Goal: Task Accomplishment & Management: Use online tool/utility

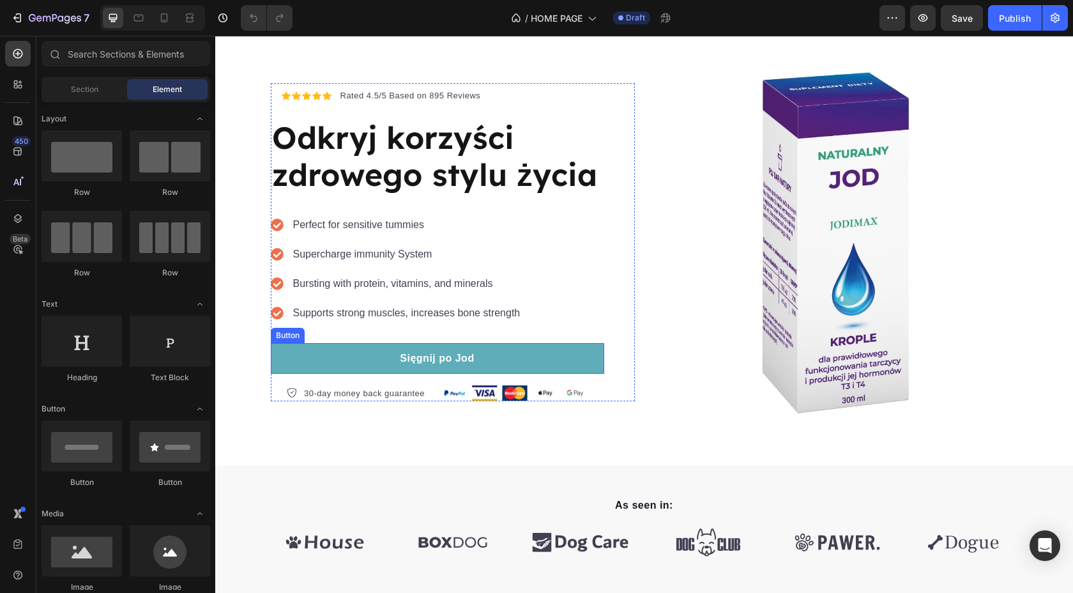
scroll to position [46, 0]
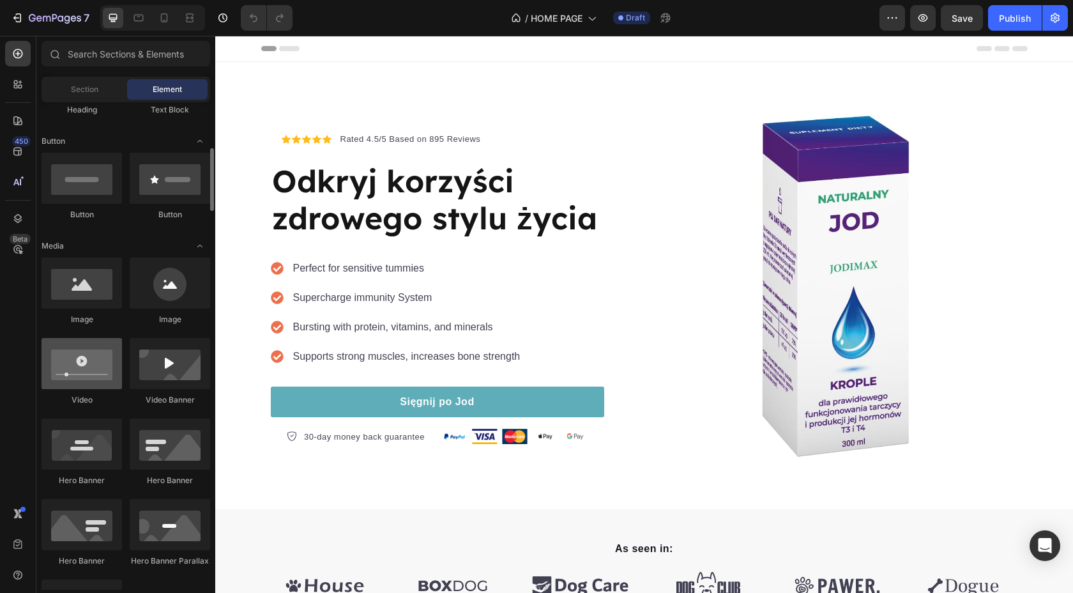
scroll to position [278, 0]
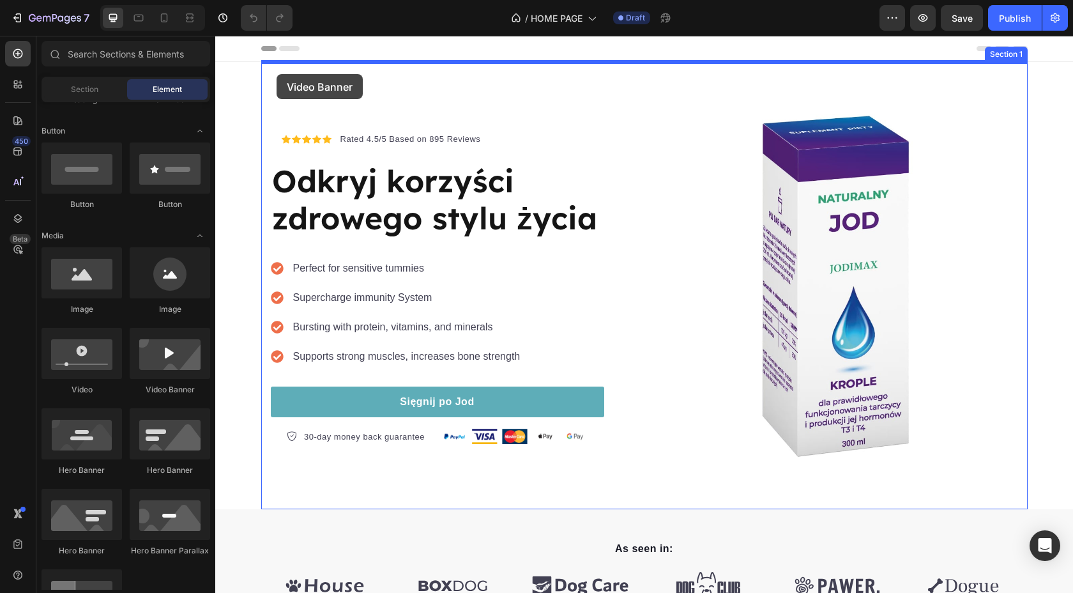
drag, startPoint x: 379, startPoint y: 393, endPoint x: 274, endPoint y: 73, distance: 336.2
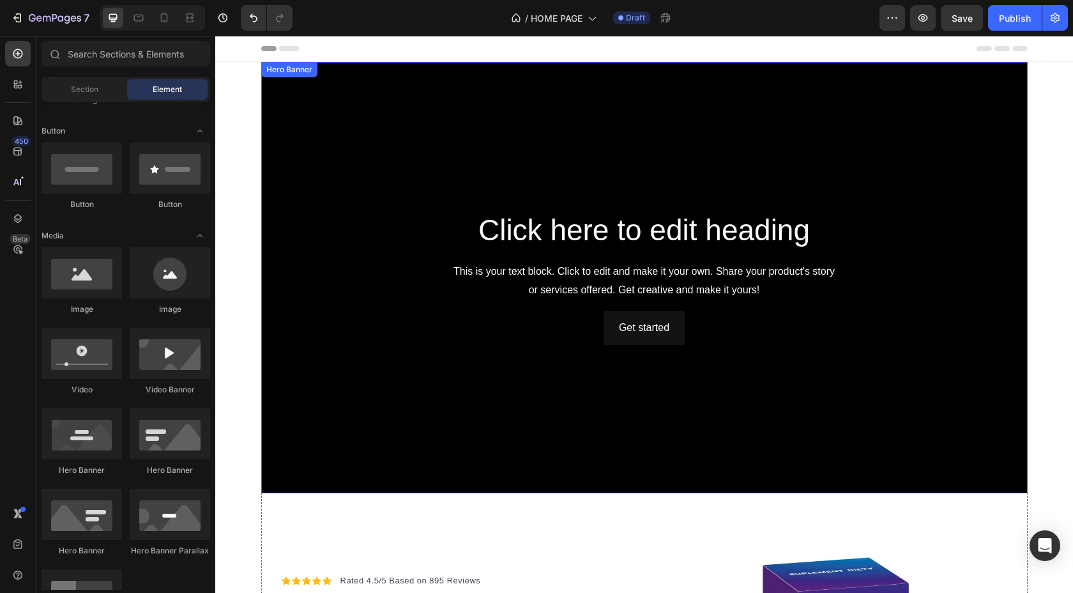
click at [273, 113] on div "Background Image" at bounding box center [644, 277] width 766 height 431
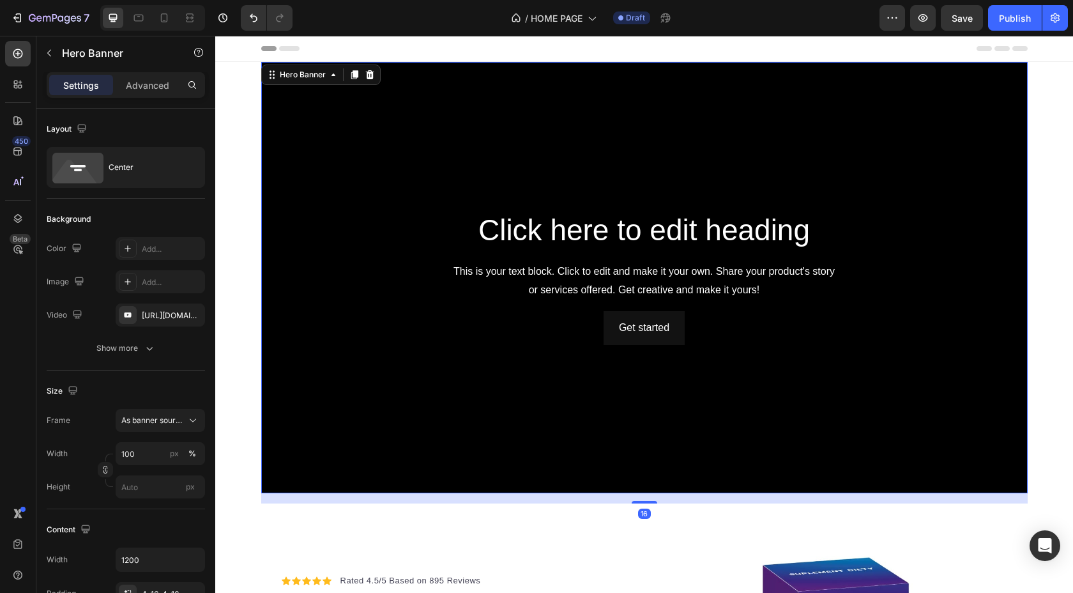
click at [281, 110] on div "Background Image" at bounding box center [644, 277] width 766 height 431
click at [145, 458] on input "100" at bounding box center [160, 453] width 89 height 23
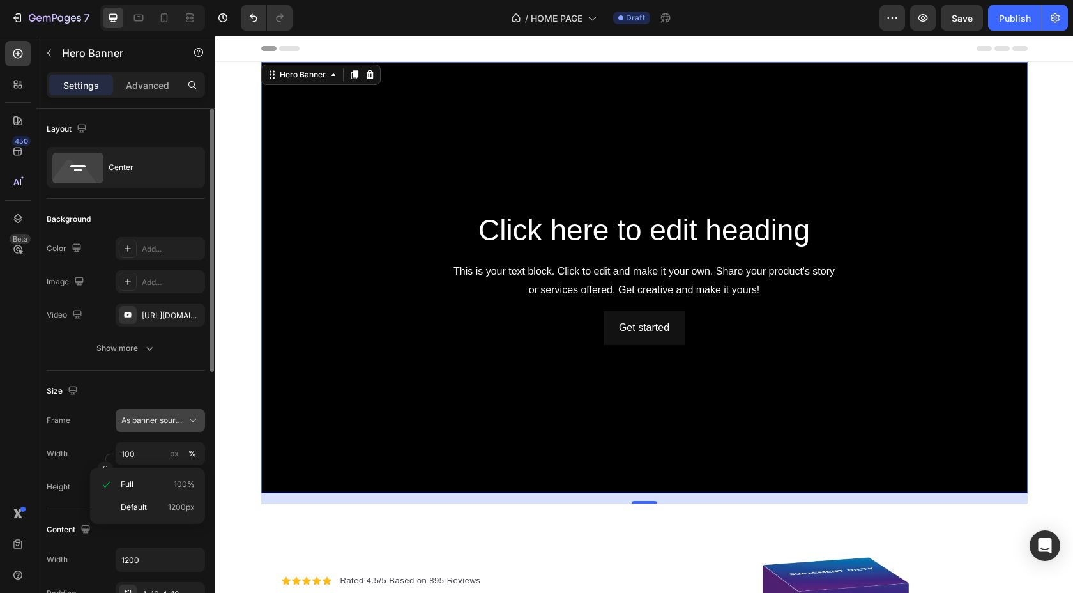
click at [160, 420] on span "As banner source" at bounding box center [152, 419] width 63 height 11
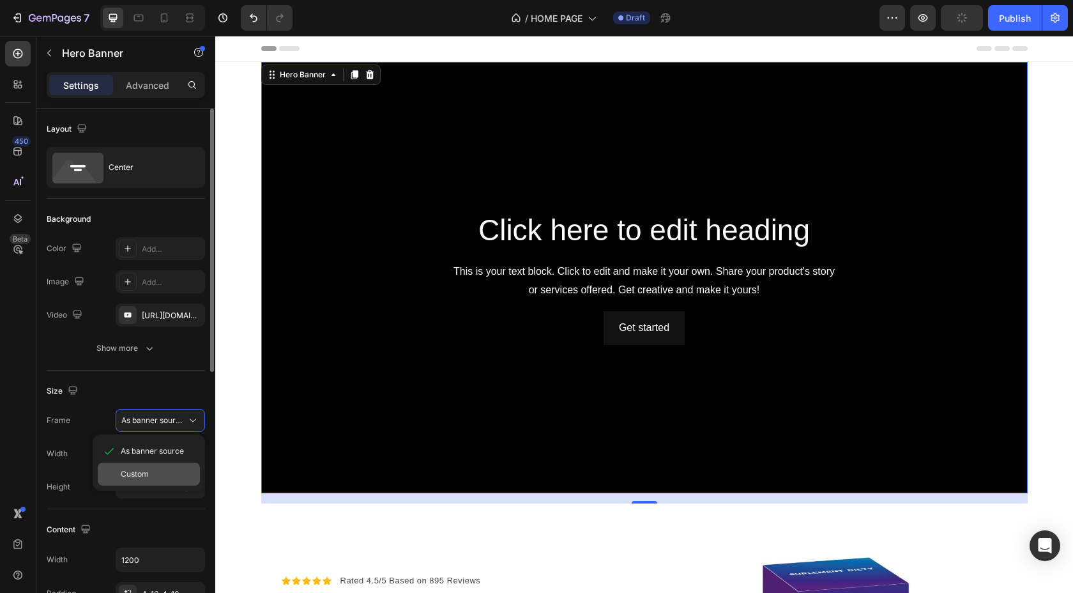
click at [144, 480] on div "Custom" at bounding box center [149, 473] width 102 height 23
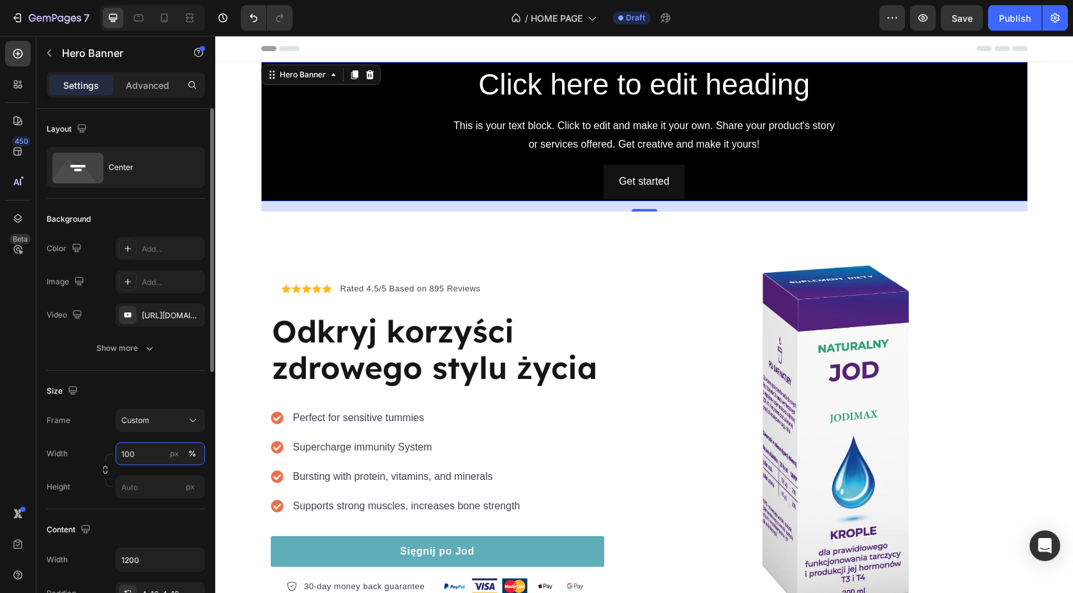
click at [153, 452] on input "100" at bounding box center [160, 453] width 89 height 23
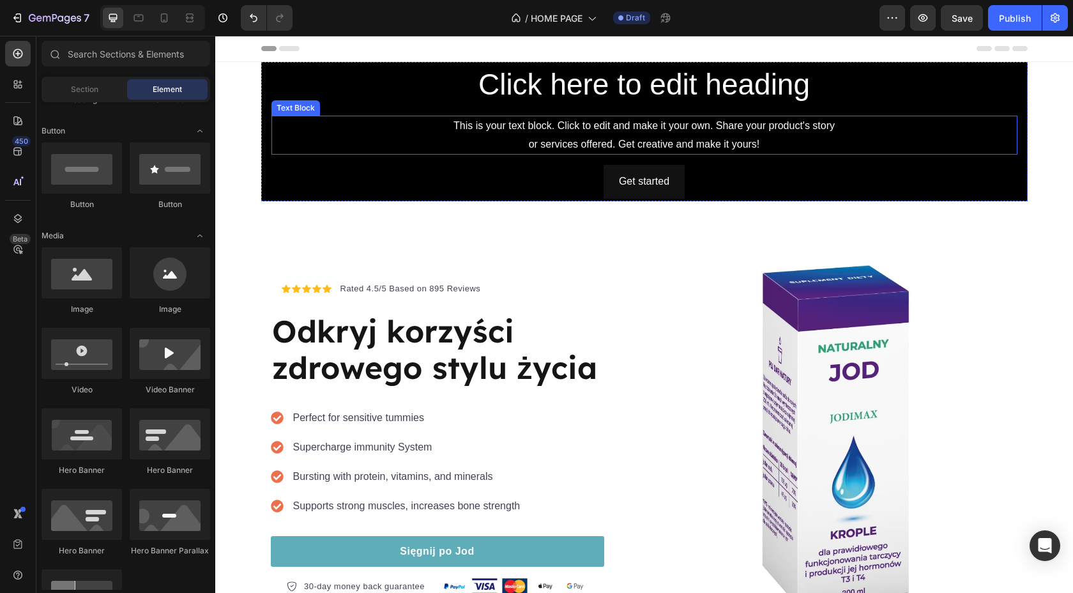
click at [290, 144] on div "This is your text block. Click to edit and make it your own. Share your product…" at bounding box center [644, 136] width 746 height 40
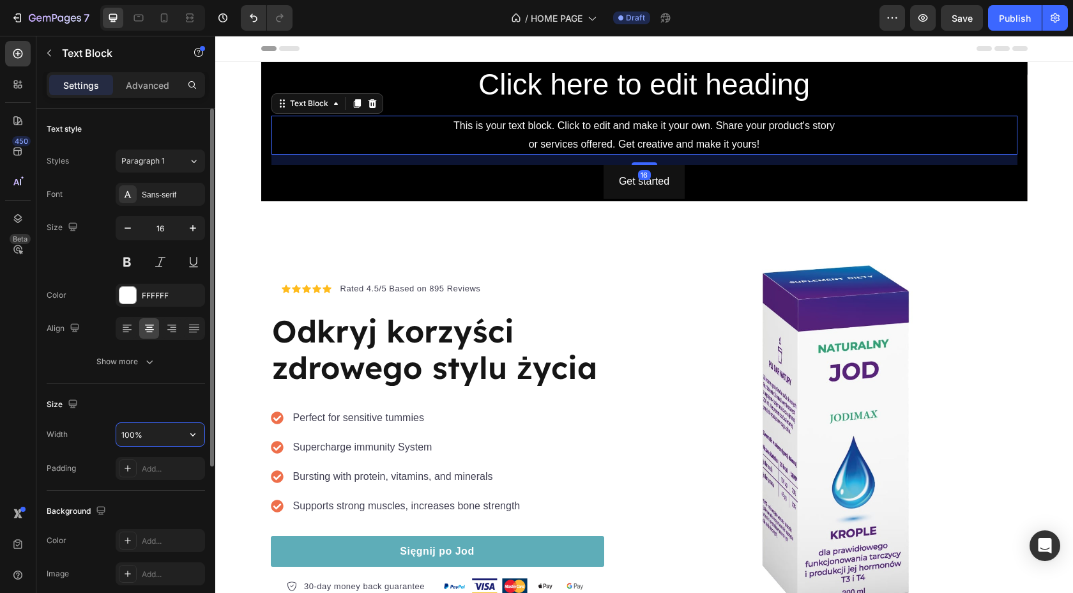
click at [140, 444] on input "100%" at bounding box center [160, 434] width 88 height 23
click at [151, 443] on input "100%" at bounding box center [160, 434] width 88 height 23
click at [180, 434] on input "100%" at bounding box center [160, 434] width 88 height 23
click at [193, 436] on icon "button" at bounding box center [192, 434] width 13 height 13
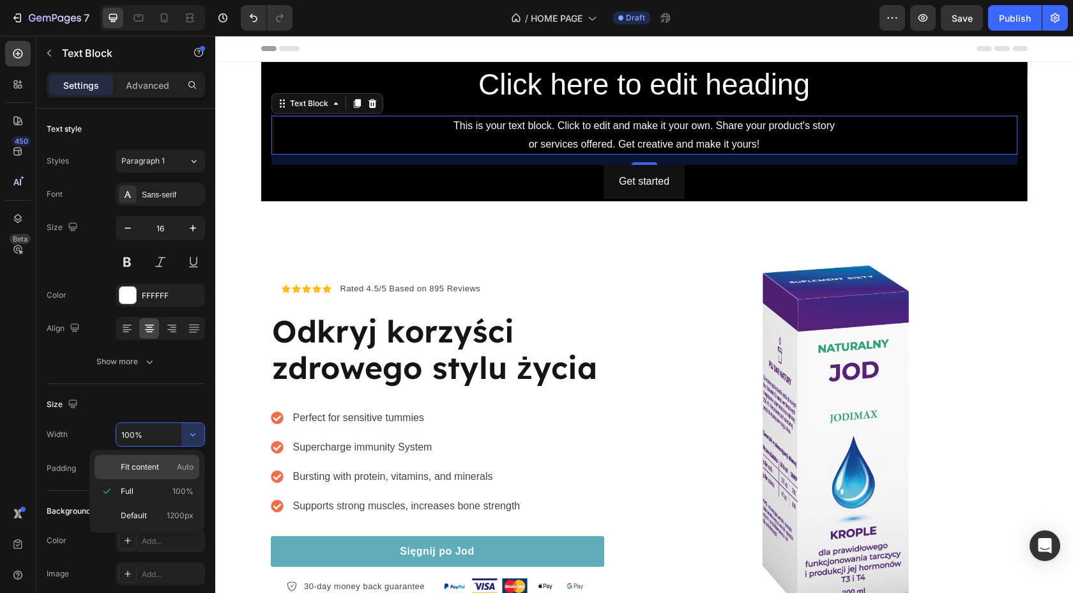
click at [161, 466] on p "Fit content Auto" at bounding box center [157, 466] width 73 height 11
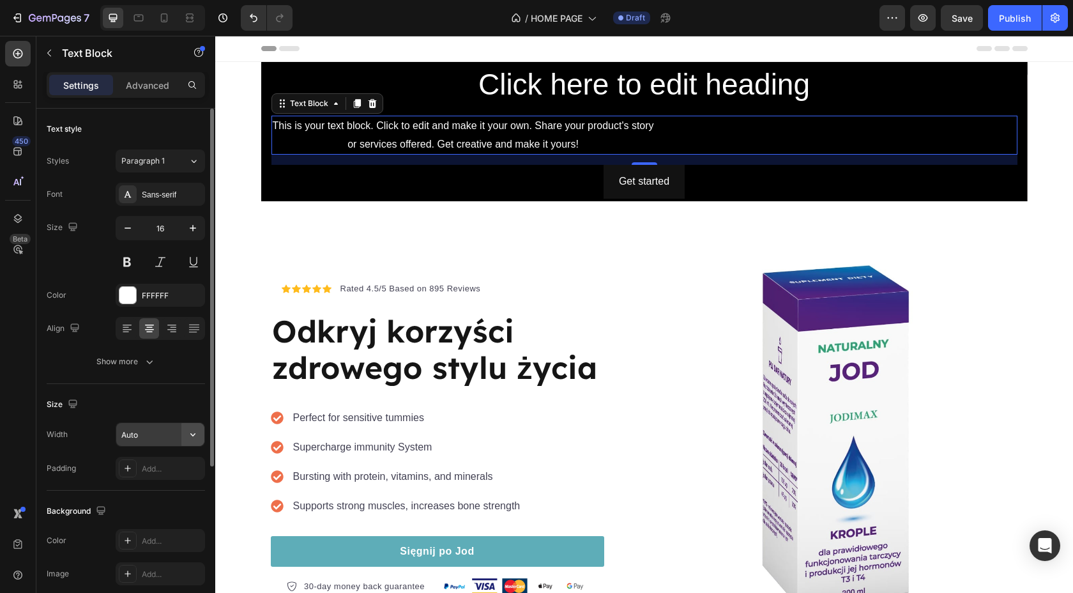
click at [183, 425] on button "button" at bounding box center [192, 434] width 23 height 23
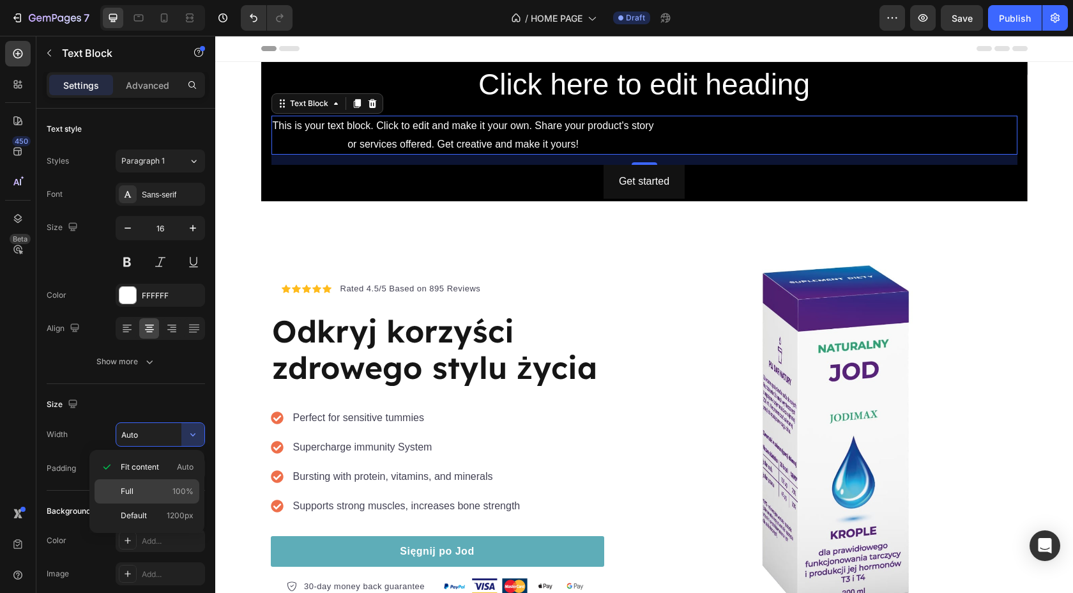
click at [167, 498] on div "Full 100%" at bounding box center [147, 491] width 105 height 24
type input "100%"
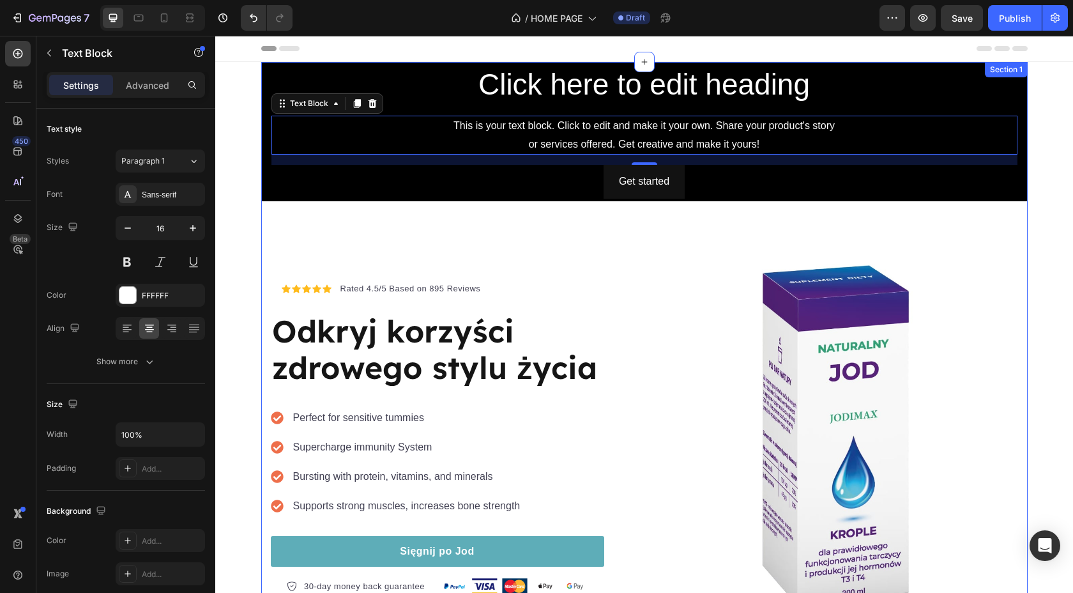
click at [359, 201] on div "Click here to edit heading Heading This is your text block. Click to edit and m…" at bounding box center [644, 360] width 766 height 596
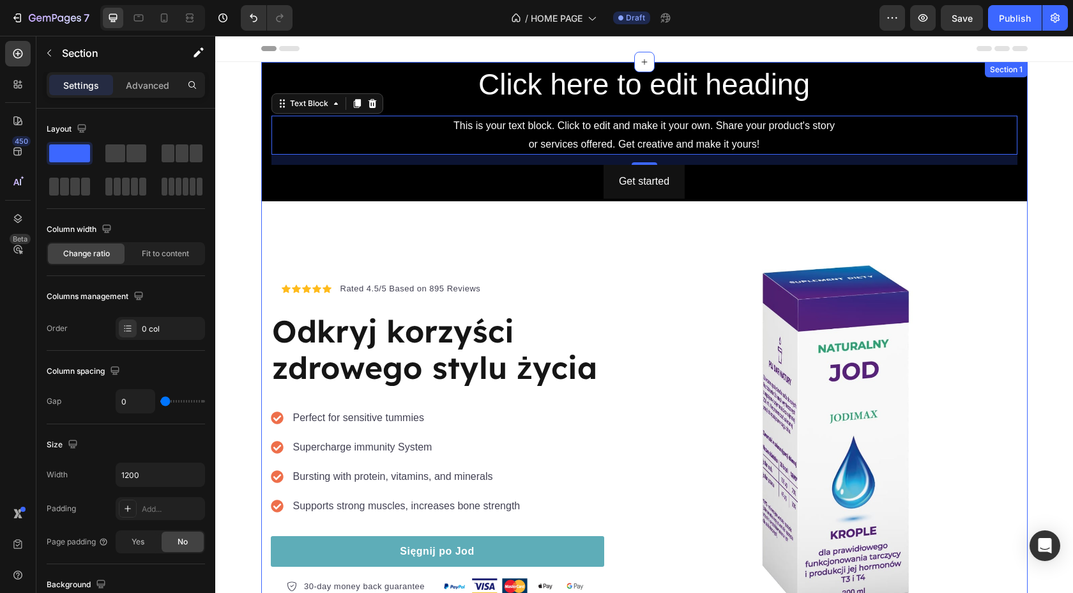
click at [372, 167] on div "Get started Button" at bounding box center [644, 182] width 746 height 34
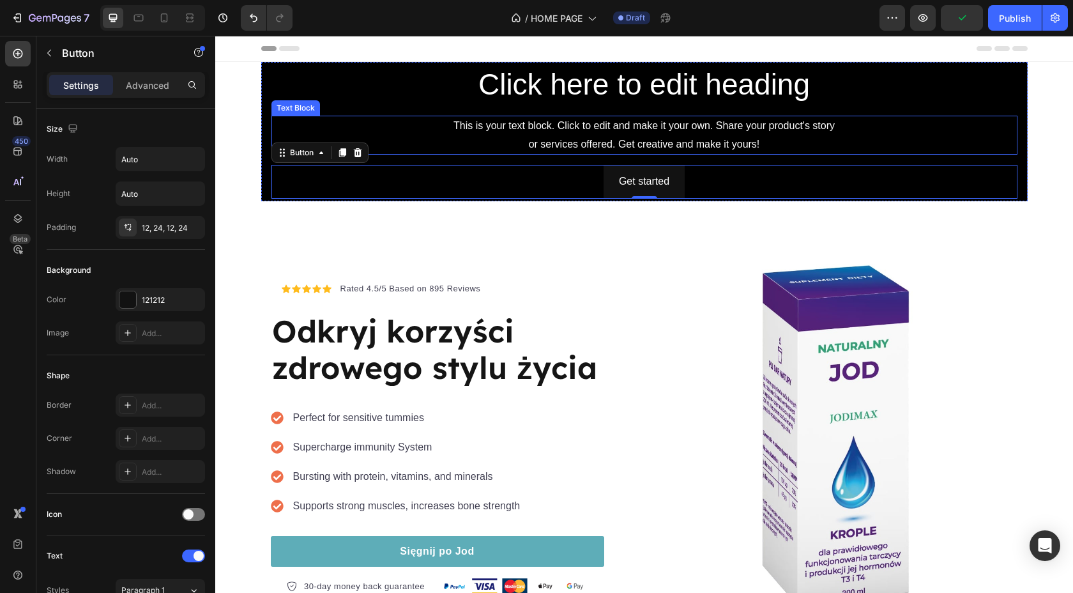
click at [366, 123] on div "This is your text block. Click to edit and make it your own. Share your product…" at bounding box center [644, 136] width 746 height 40
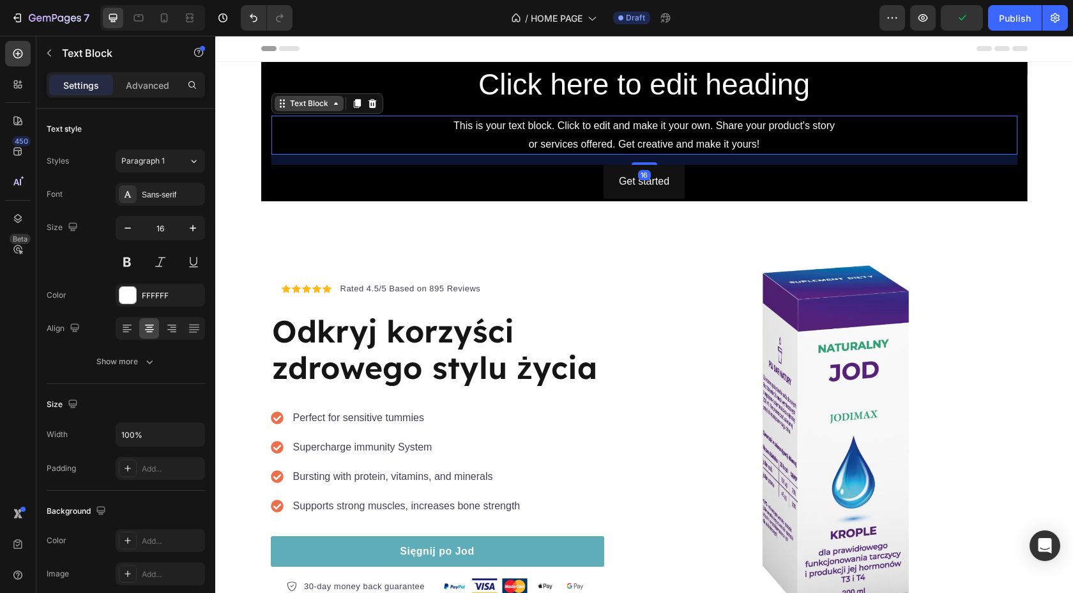
click at [322, 99] on div "Text Block" at bounding box center [308, 103] width 43 height 11
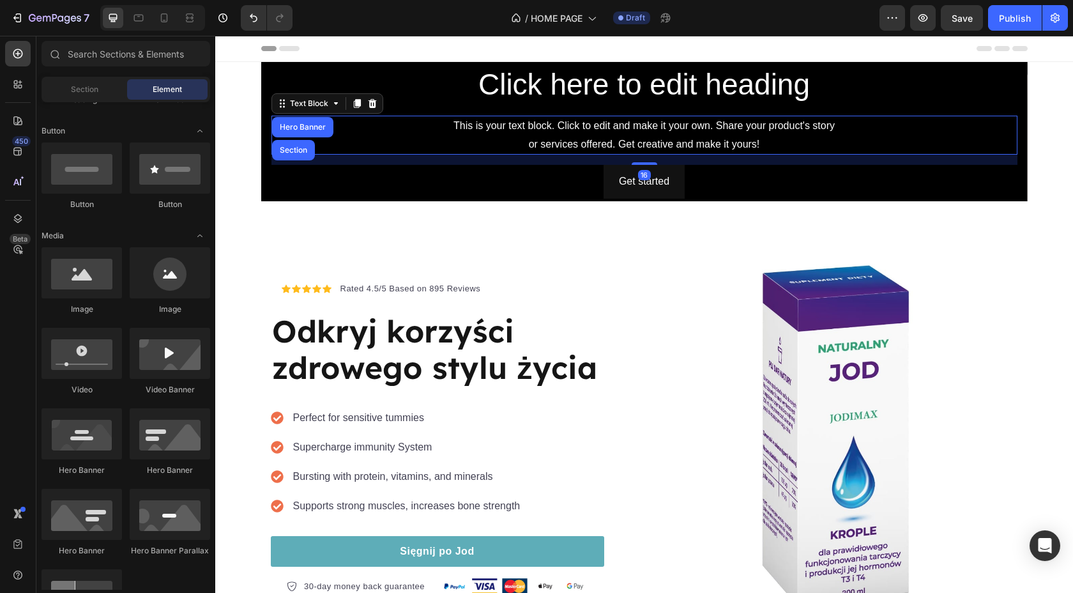
click at [258, 235] on section "Click here to edit heading Heading This is your text block. Click to edit and m…" at bounding box center [644, 360] width 787 height 596
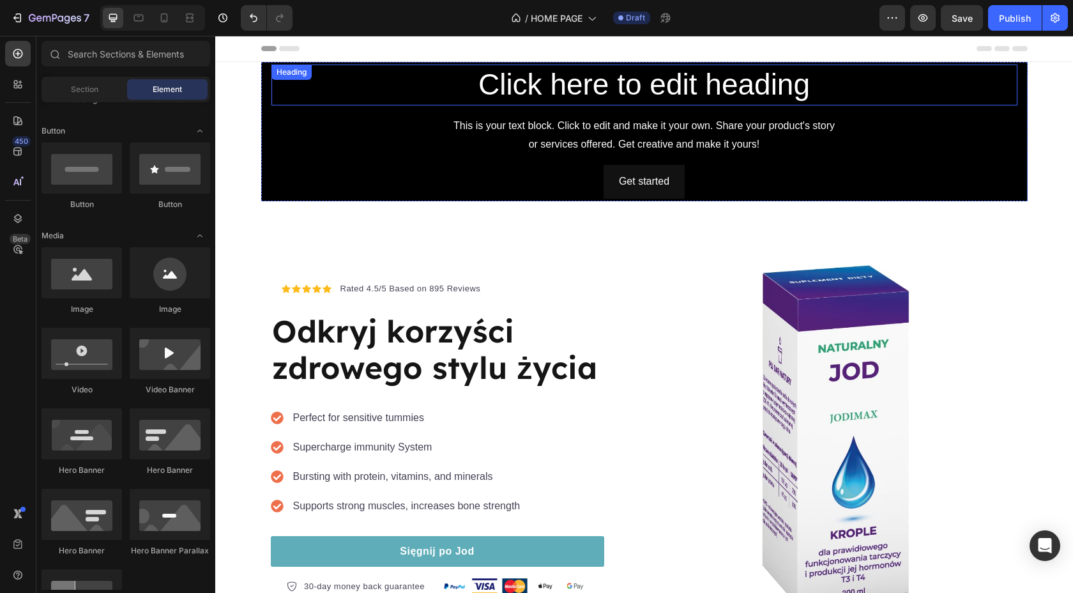
click at [298, 79] on div "Heading" at bounding box center [291, 71] width 40 height 15
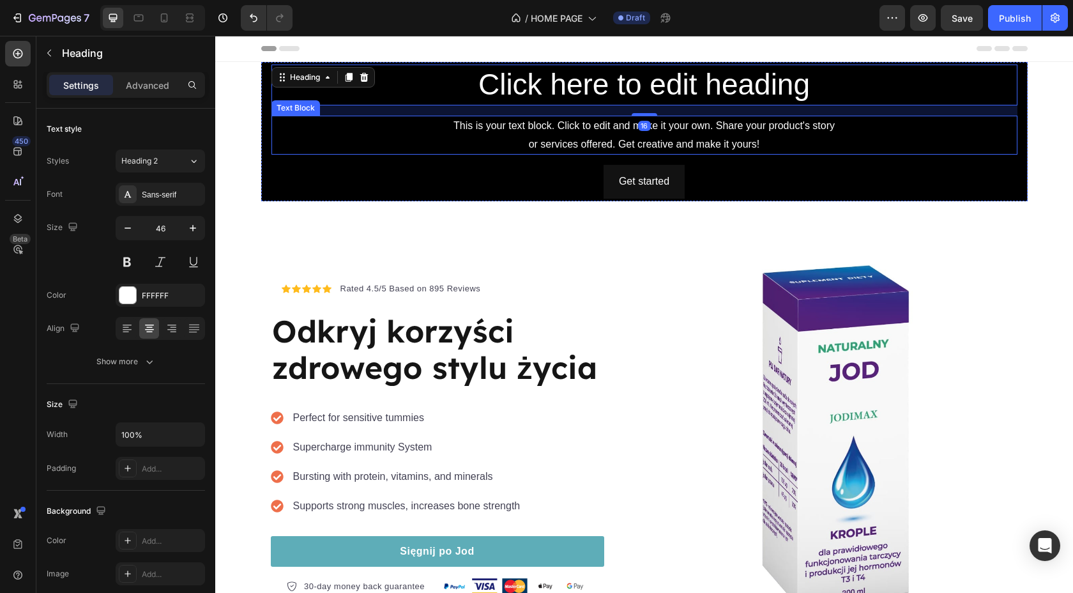
click at [269, 139] on div "Click here to edit heading Heading 16 This is your text block. Click to edit an…" at bounding box center [644, 131] width 766 height 139
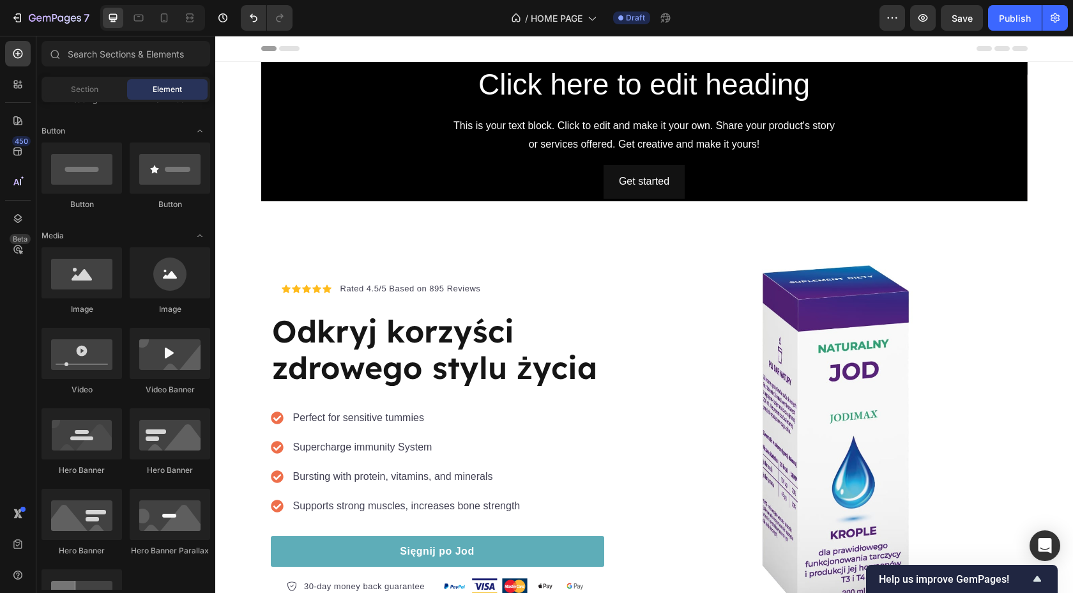
click at [358, 147] on div "This is your text block. Click to edit and make it your own. Share your product…" at bounding box center [644, 136] width 746 height 40
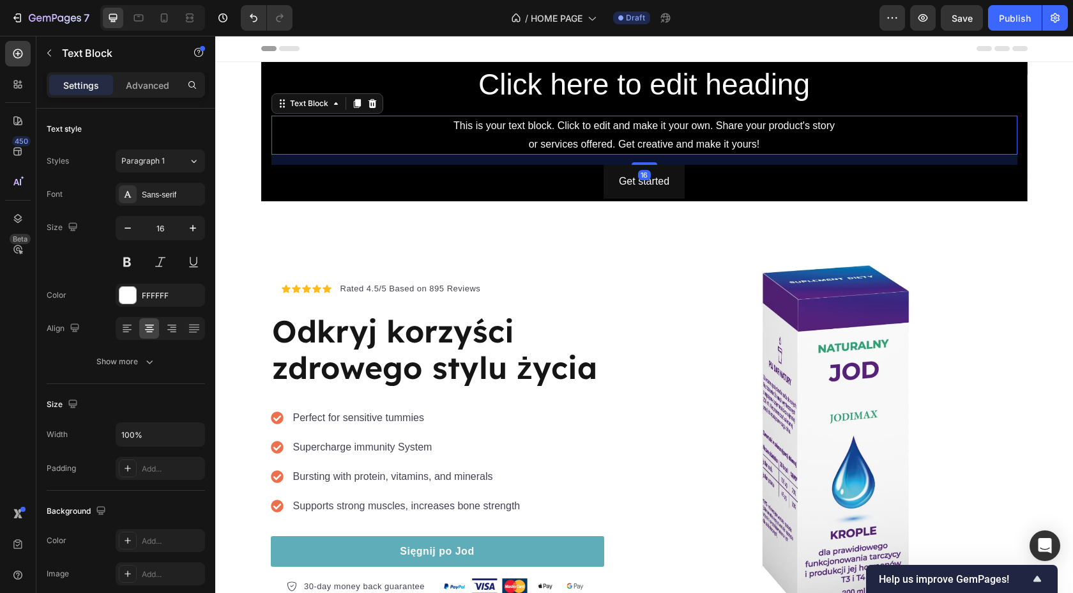
click at [305, 186] on div "Get started Button" at bounding box center [644, 182] width 746 height 34
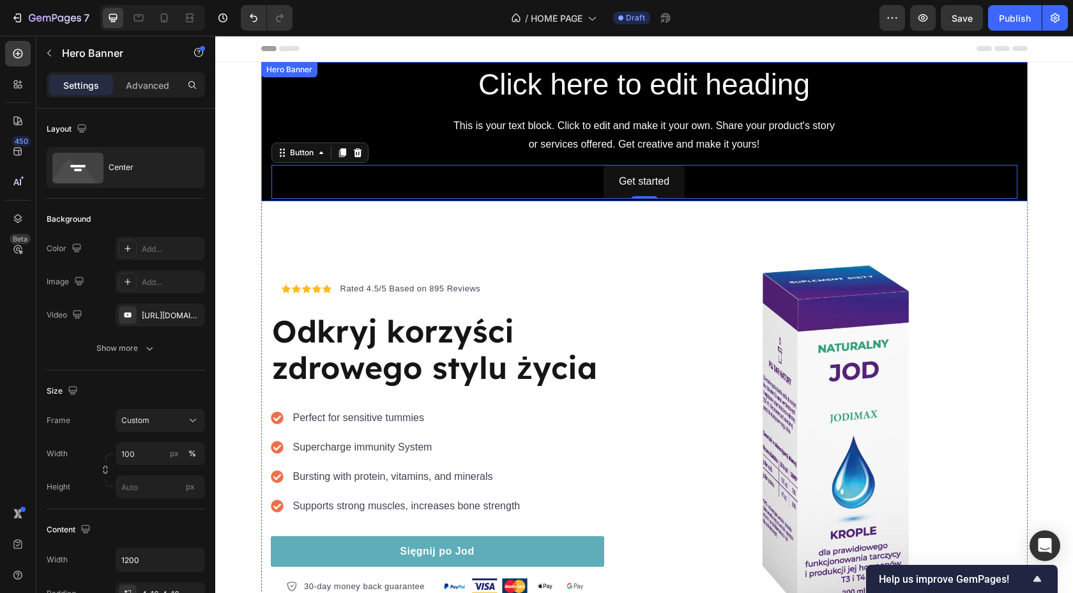
click at [270, 178] on div "Click here to edit heading Heading This is your text block. Click to edit and m…" at bounding box center [644, 131] width 766 height 139
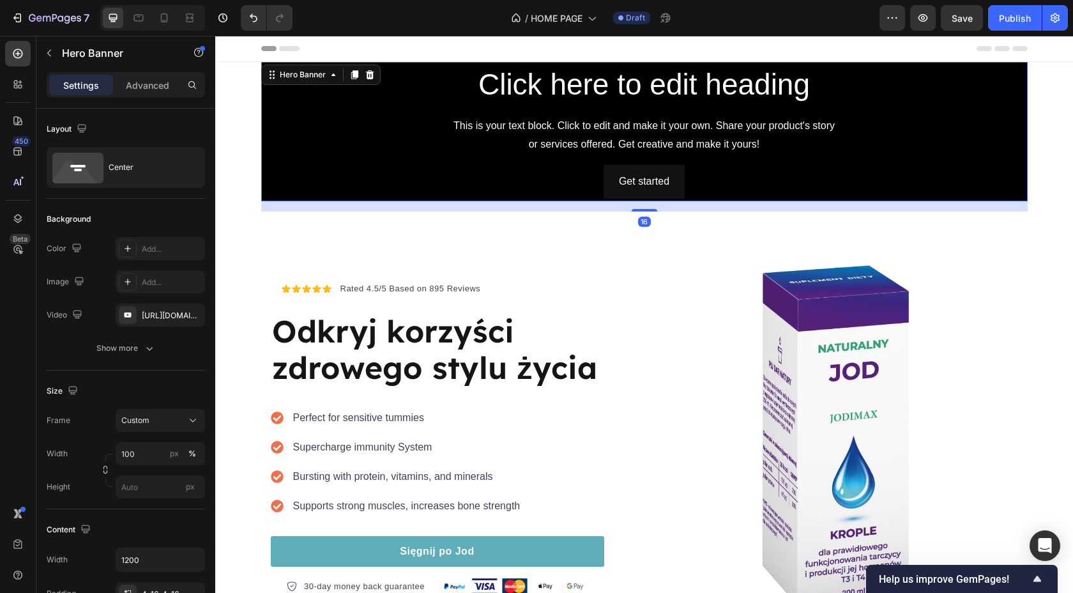
click at [266, 178] on div "Click here to edit heading Heading This is your text block. Click to edit and m…" at bounding box center [644, 131] width 766 height 139
click at [157, 421] on div "Custom" at bounding box center [152, 419] width 63 height 11
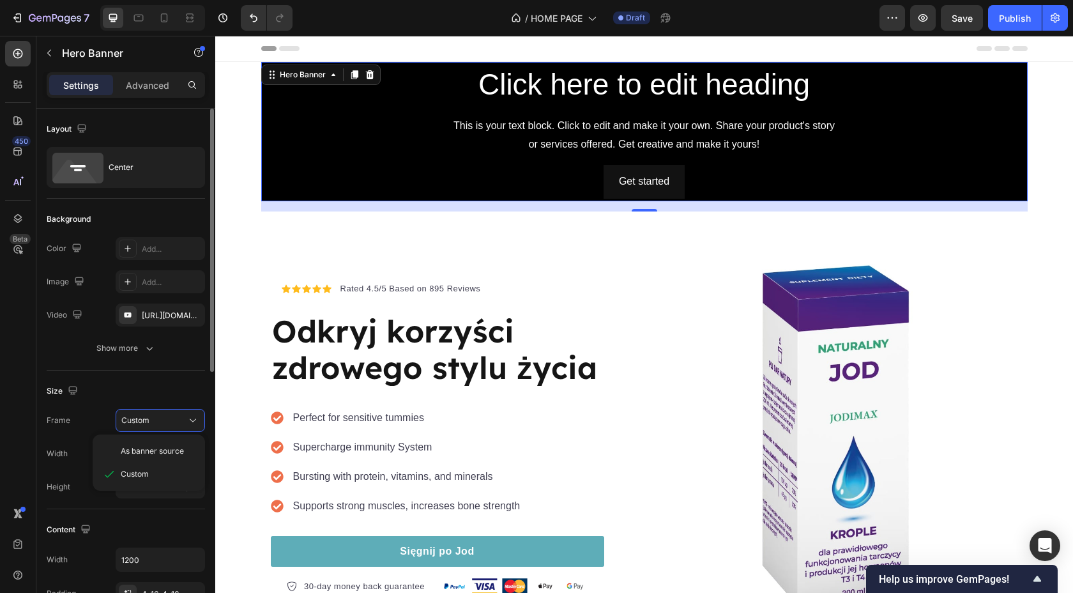
click at [47, 456] on label "Width" at bounding box center [57, 453] width 21 height 11
click at [130, 456] on input "100" at bounding box center [160, 453] width 89 height 23
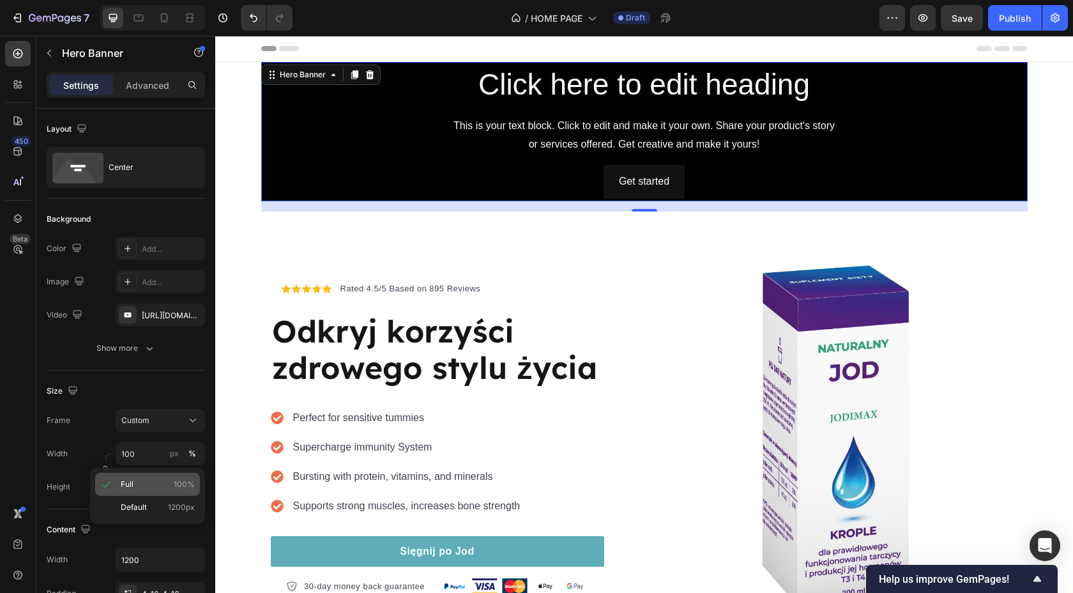
click at [140, 490] on div "Full 100%" at bounding box center [147, 484] width 105 height 23
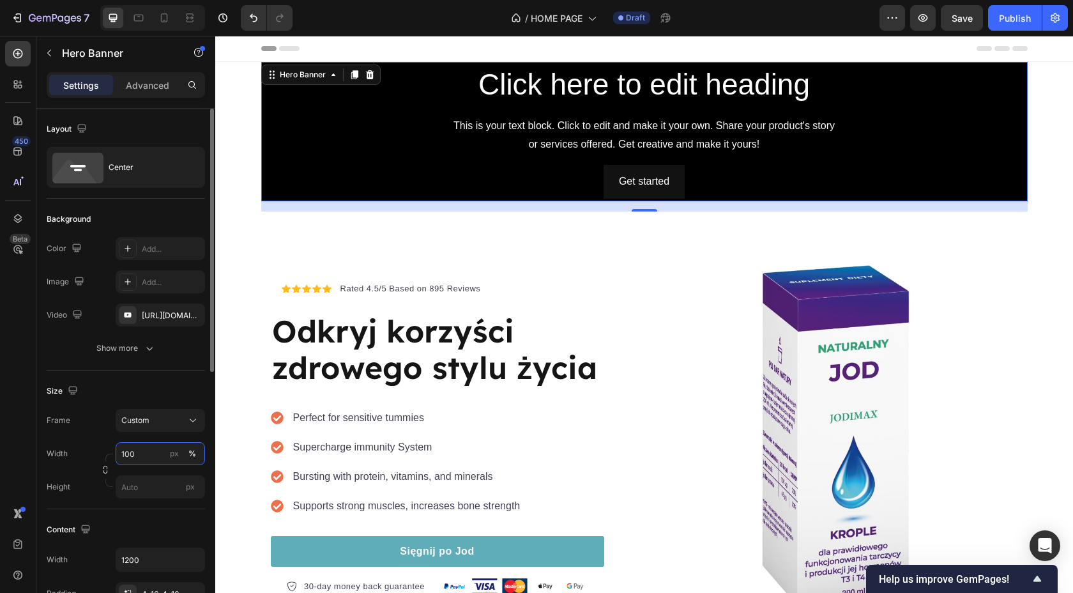
click at [144, 460] on input "100" at bounding box center [160, 453] width 89 height 23
click at [155, 424] on div "Custom" at bounding box center [152, 419] width 63 height 11
click at [151, 453] on span "As banner source" at bounding box center [152, 450] width 63 height 11
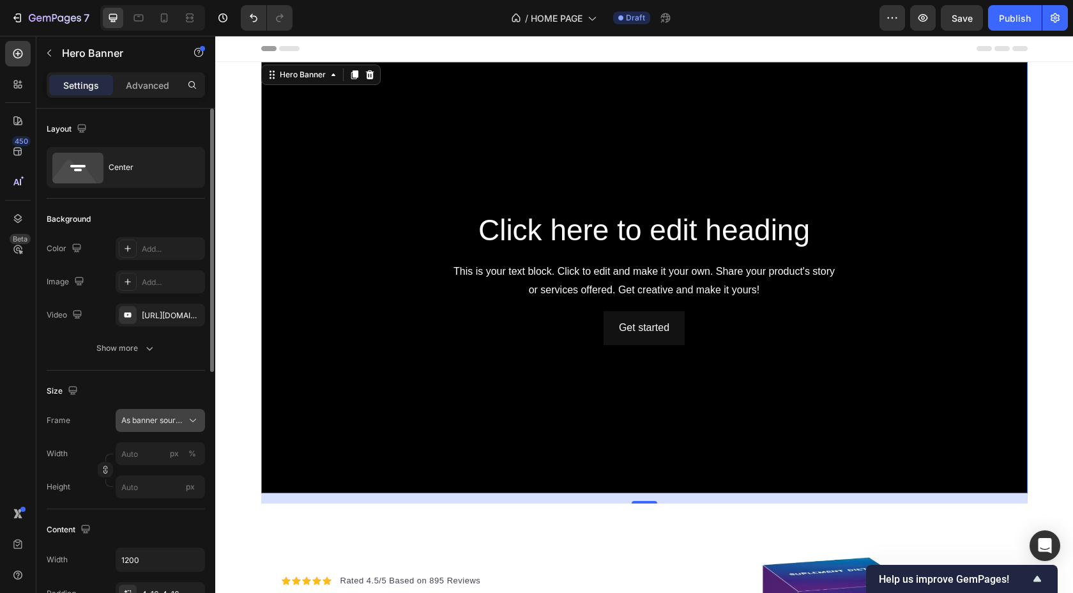
click at [176, 416] on span "As banner source" at bounding box center [152, 419] width 63 height 11
click at [156, 461] on div "As banner source" at bounding box center [149, 450] width 102 height 23
click at [160, 430] on button "As banner source" at bounding box center [160, 420] width 89 height 23
click at [160, 421] on span "As banner source" at bounding box center [152, 419] width 63 height 11
click at [160, 423] on span "As banner source" at bounding box center [152, 419] width 63 height 11
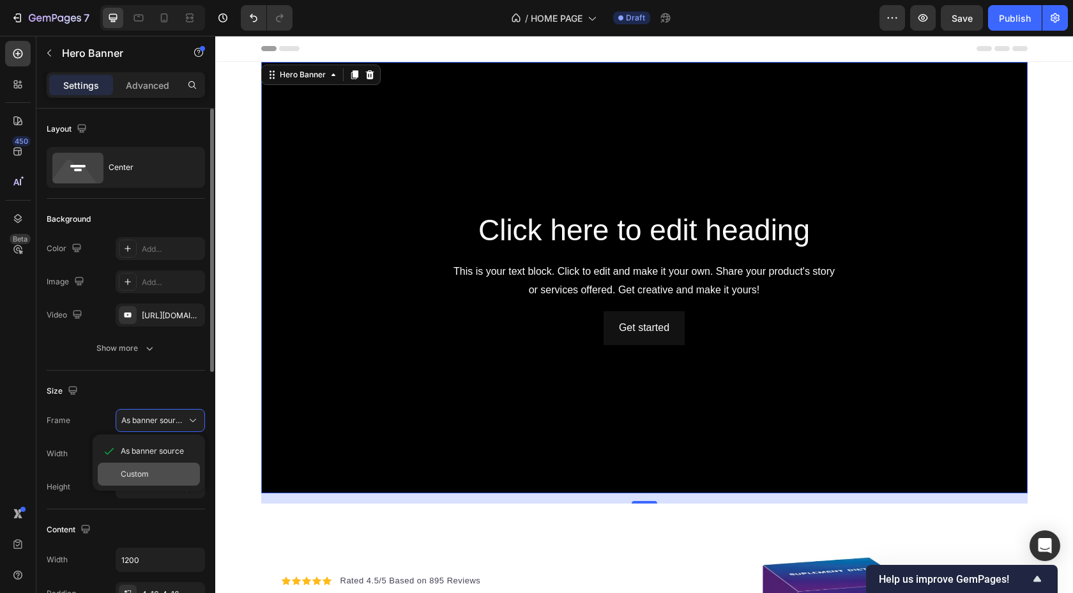
click at [152, 476] on div "Custom" at bounding box center [158, 473] width 74 height 11
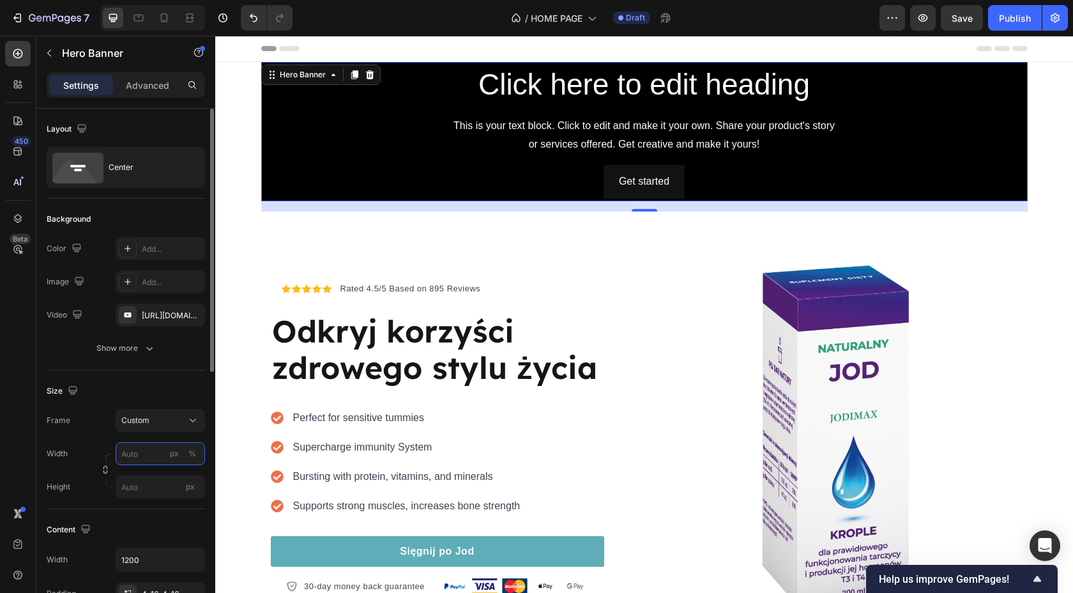
click at [152, 455] on input "px %" at bounding box center [160, 453] width 89 height 23
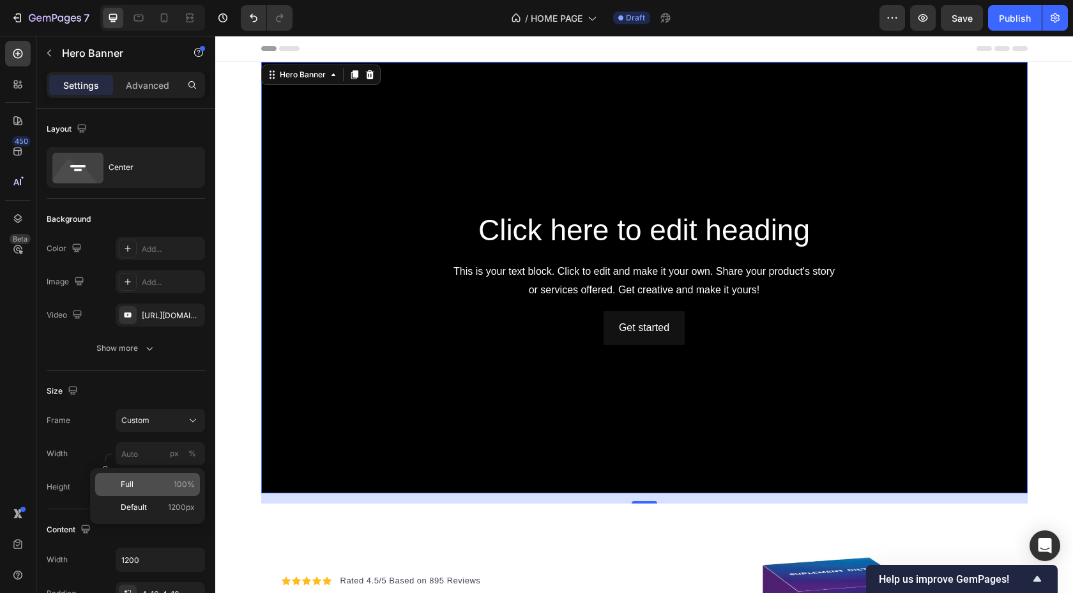
click at [139, 487] on p "Full 100%" at bounding box center [158, 483] width 74 height 11
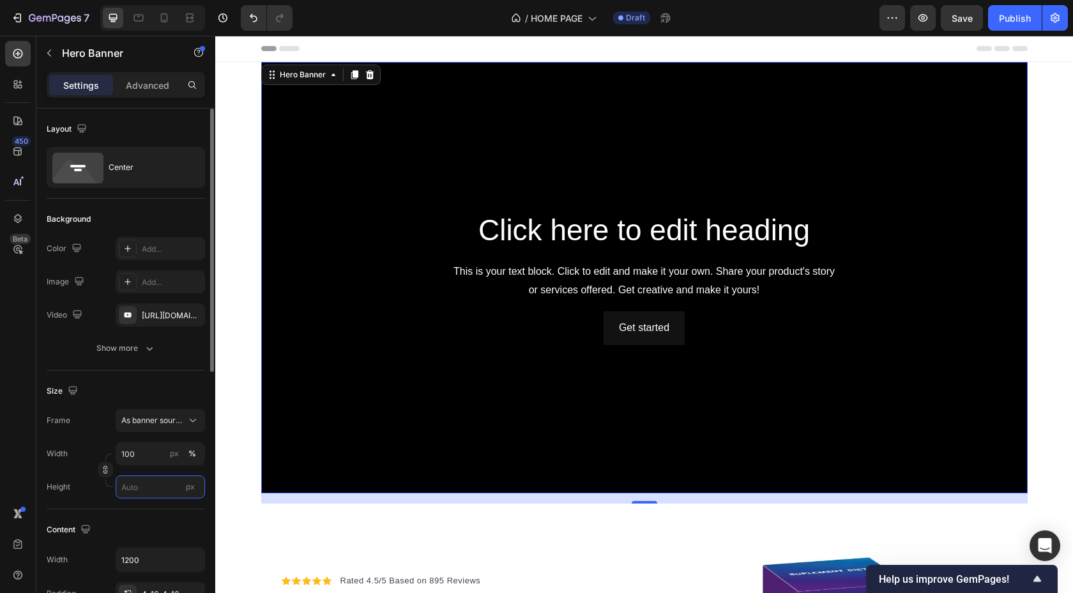
click at [151, 486] on input "px" at bounding box center [160, 486] width 89 height 23
click at [153, 462] on input "100" at bounding box center [160, 453] width 89 height 23
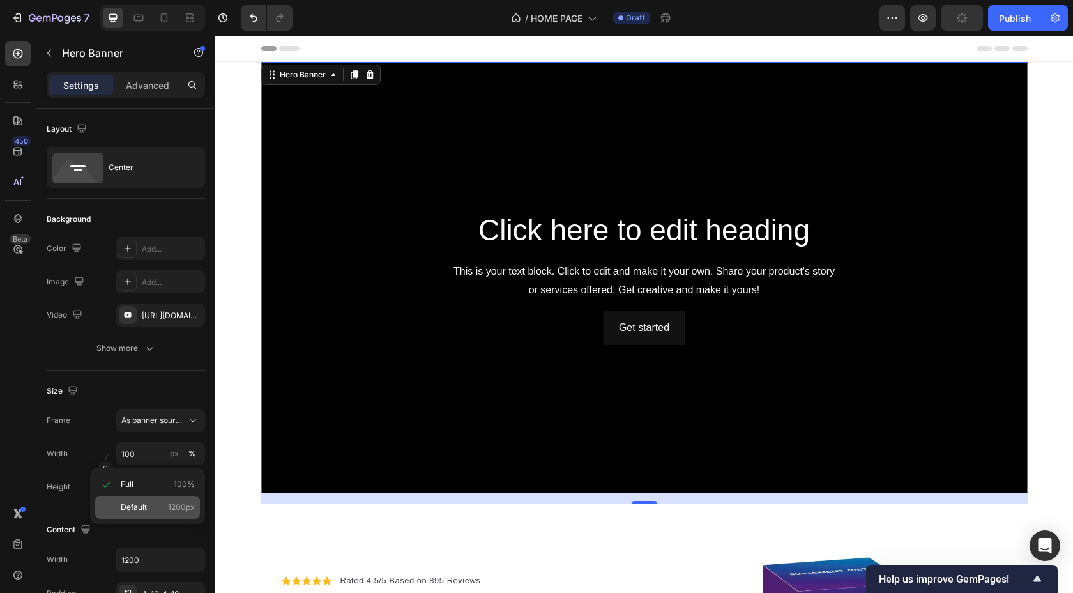
click at [142, 505] on span "Default" at bounding box center [134, 506] width 26 height 11
type input "1200"
click at [146, 425] on span "As banner source" at bounding box center [152, 419] width 63 height 11
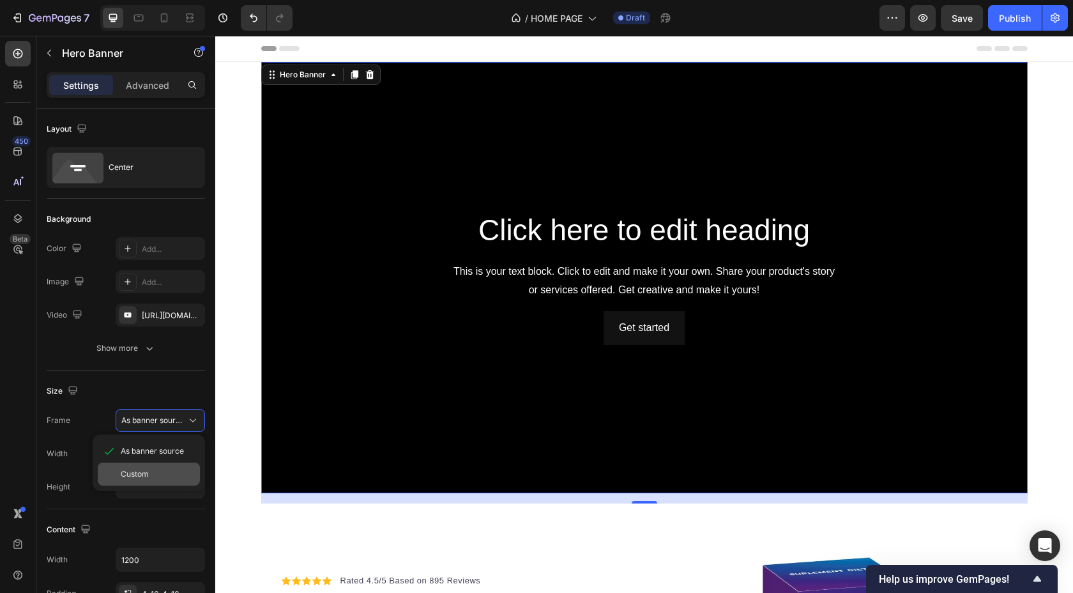
click at [135, 476] on span "Custom" at bounding box center [135, 473] width 28 height 11
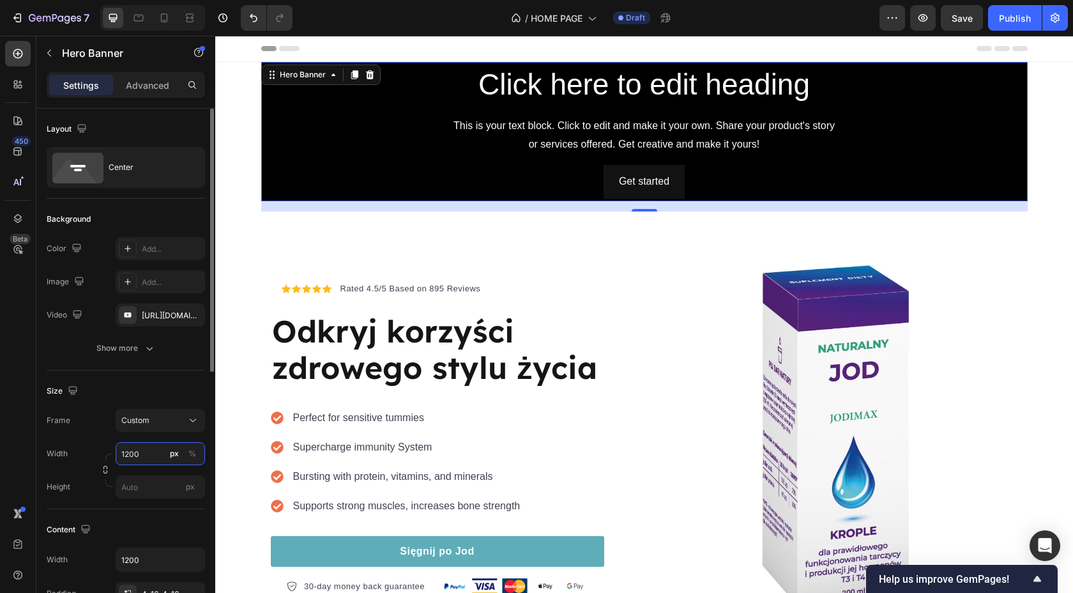
click at [140, 452] on input "1200" at bounding box center [160, 453] width 89 height 23
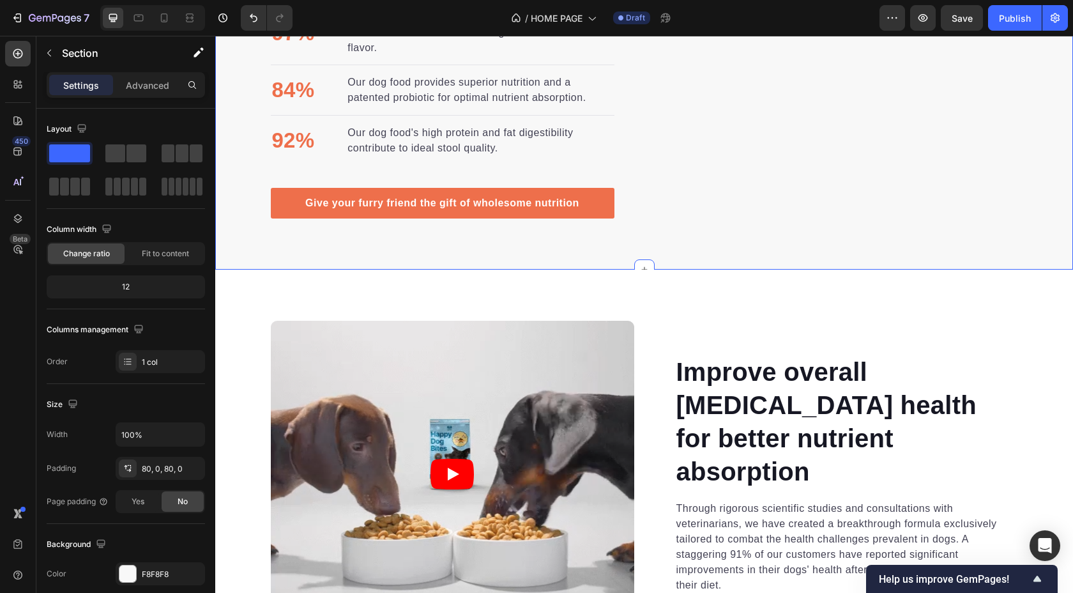
click at [259, 235] on div "Nutrition is the foundation for longer, healthier lives in dogs. Heading Invest…" at bounding box center [644, 2] width 858 height 535
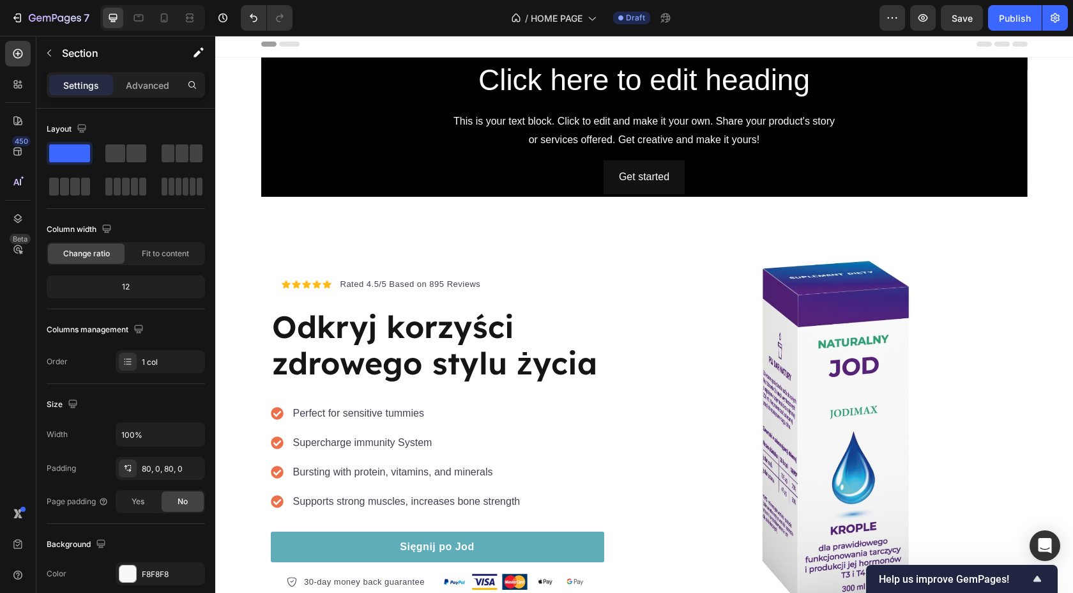
scroll to position [0, 0]
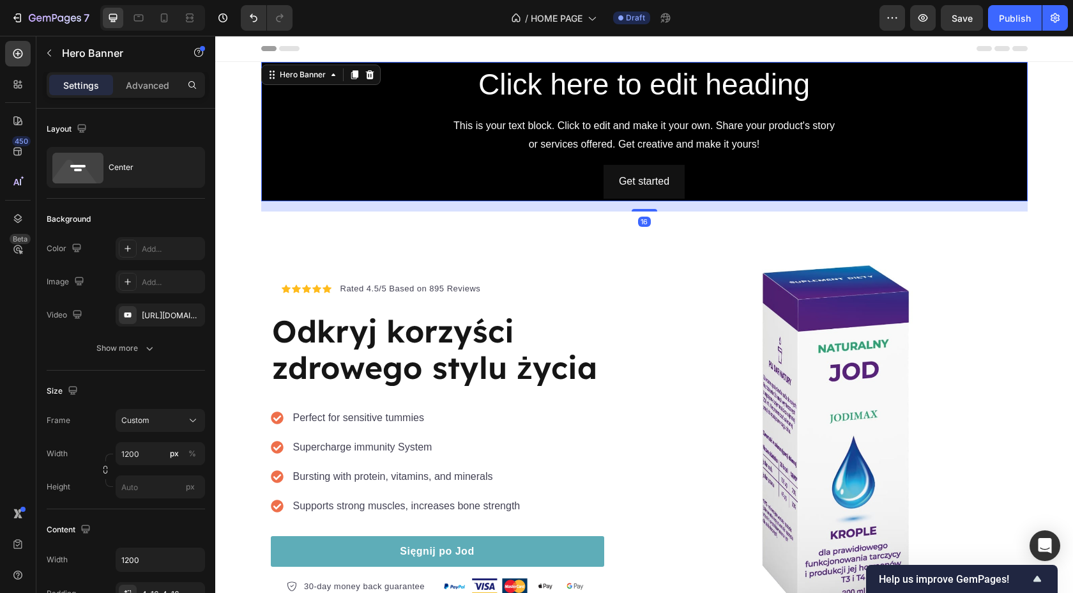
click at [270, 130] on div "Click here to edit heading Heading This is your text block. Click to edit and m…" at bounding box center [644, 131] width 766 height 139
click at [271, 232] on div "Icon Icon Icon Icon Icon Icon List Hoz Rated 4.5/5 Based on 895 Reviews Text bl…" at bounding box center [644, 434] width 766 height 447
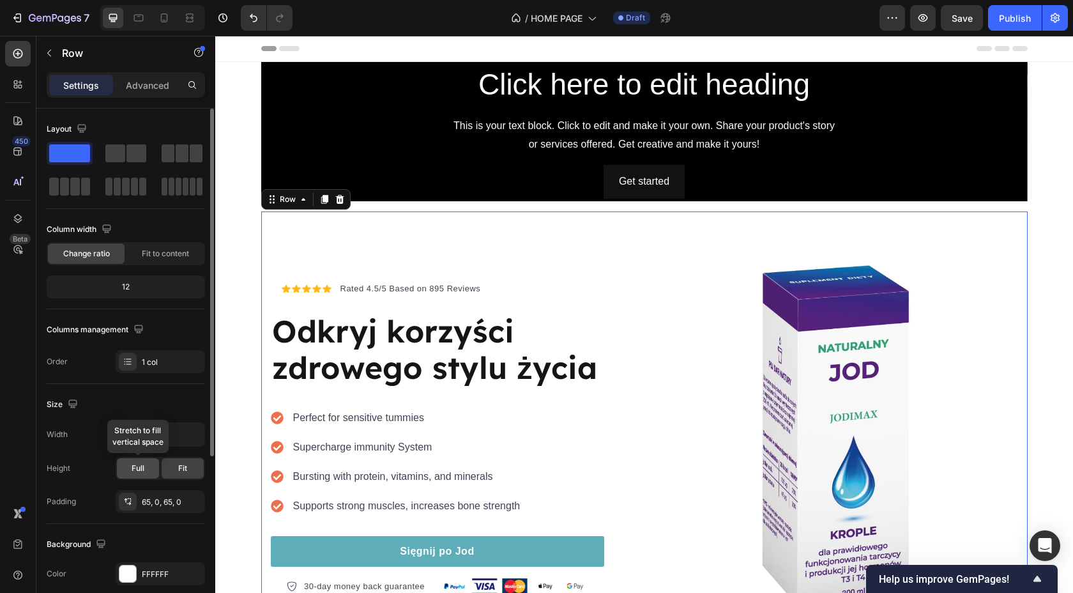
click at [136, 474] on div "Full" at bounding box center [138, 468] width 42 height 20
click at [137, 469] on span "Full" at bounding box center [138, 467] width 13 height 11
click at [177, 433] on input "100%" at bounding box center [160, 434] width 88 height 23
click at [180, 442] on input "100%" at bounding box center [160, 434] width 88 height 23
click at [194, 439] on icon "button" at bounding box center [192, 434] width 13 height 13
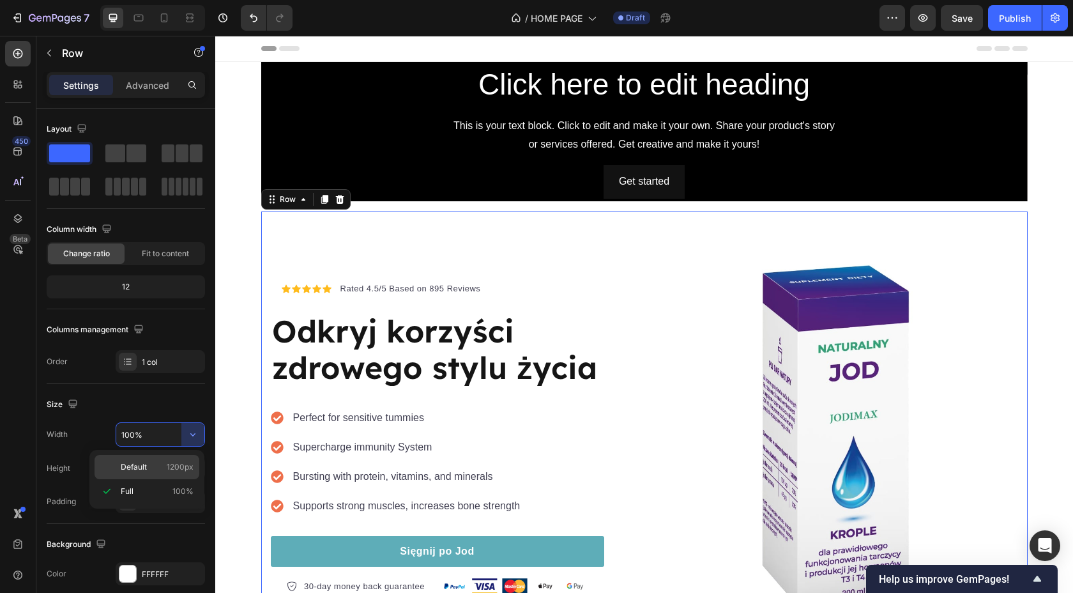
click at [167, 468] on span "1200px" at bounding box center [180, 466] width 27 height 11
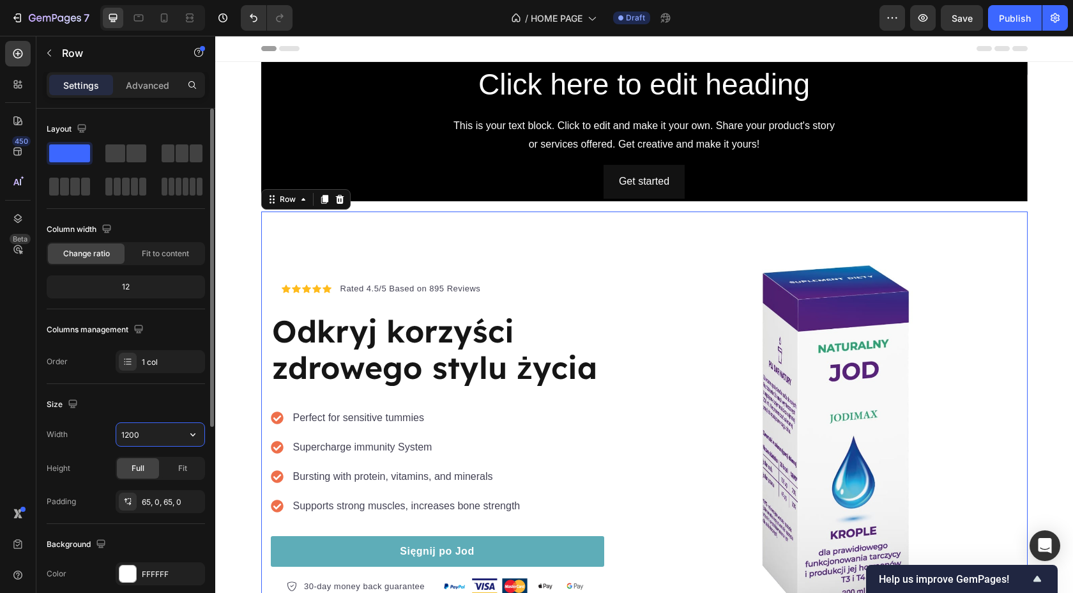
click at [146, 442] on input "1200" at bounding box center [160, 434] width 88 height 23
click at [185, 429] on button "button" at bounding box center [192, 434] width 23 height 23
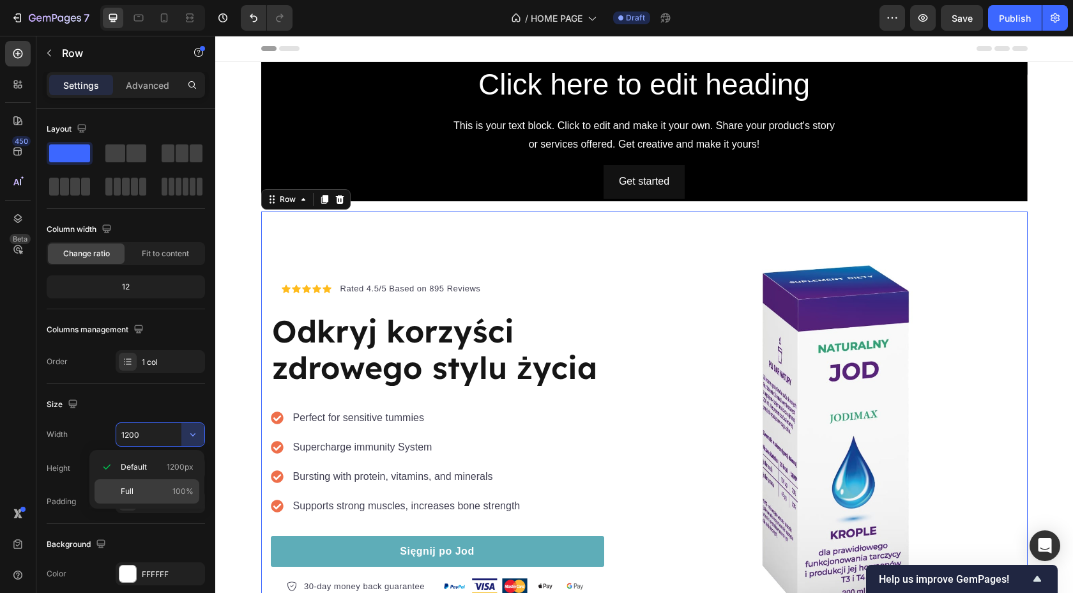
click at [145, 485] on p "Full 100%" at bounding box center [157, 490] width 73 height 11
type input "100%"
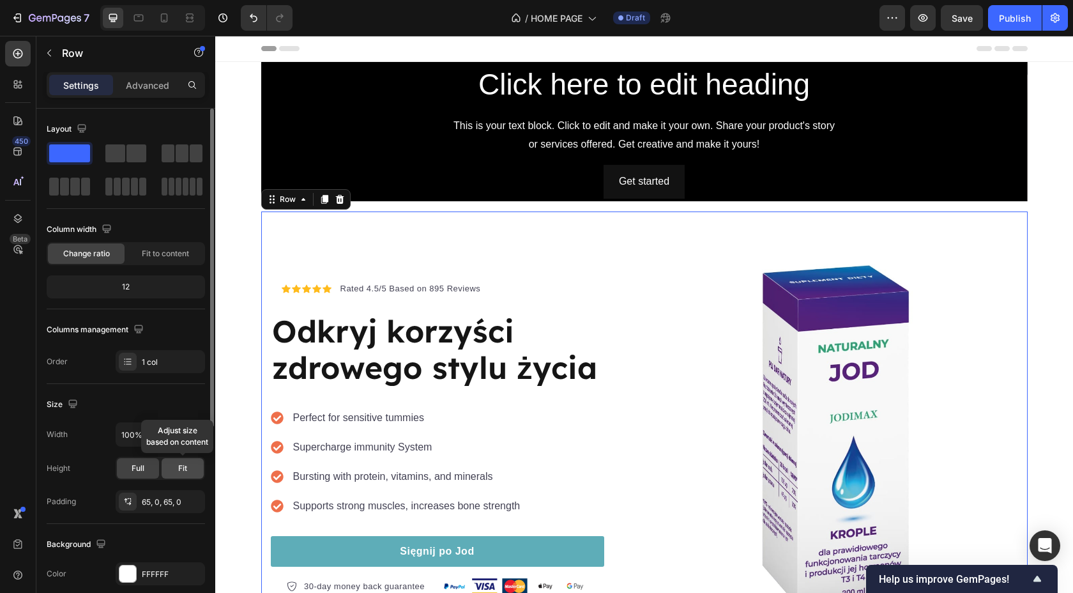
click at [173, 470] on div "Fit" at bounding box center [183, 468] width 42 height 20
click at [134, 469] on span "Full" at bounding box center [138, 467] width 13 height 11
click at [146, 446] on div "100%" at bounding box center [160, 434] width 89 height 24
click at [149, 439] on input "100%" at bounding box center [160, 434] width 88 height 23
click at [154, 436] on input "100%" at bounding box center [160, 434] width 88 height 23
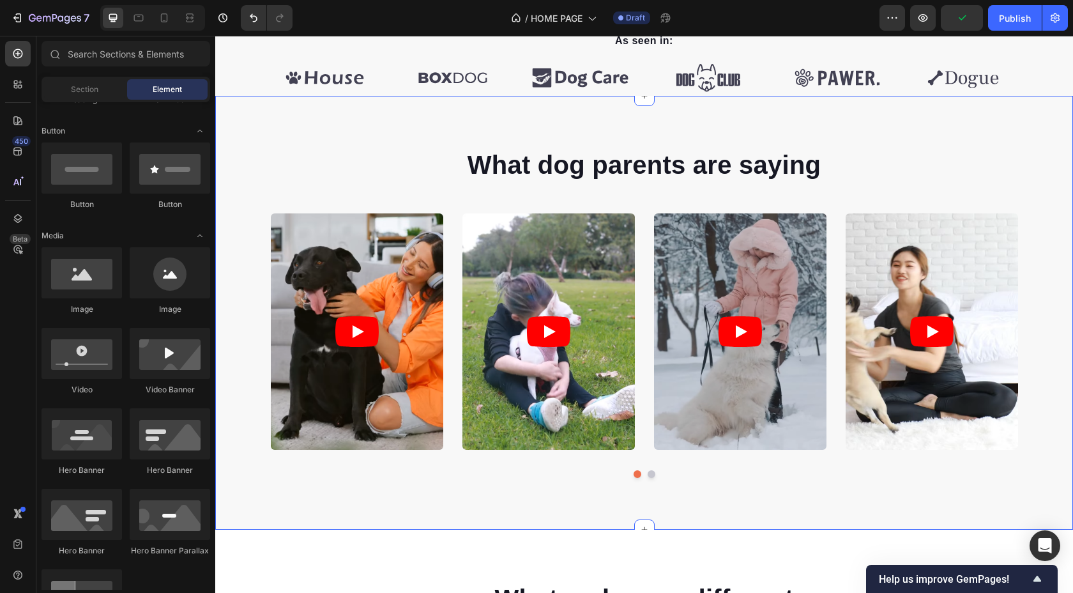
click at [247, 457] on div "What dog parents are saying Heading Video Video Video Video Video Carousel Row" at bounding box center [644, 317] width 858 height 341
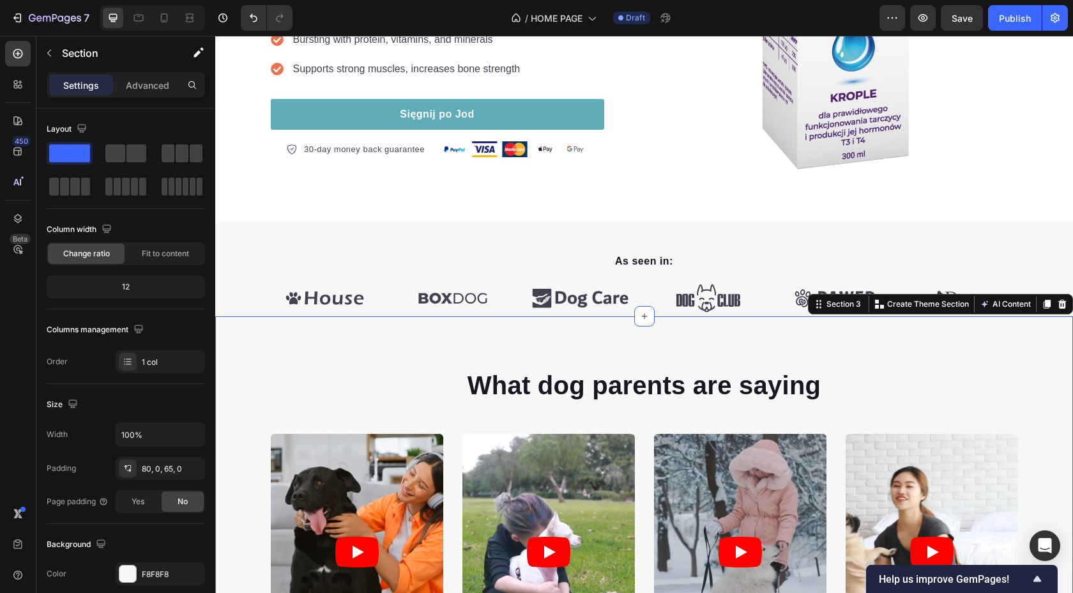
scroll to position [438, 0]
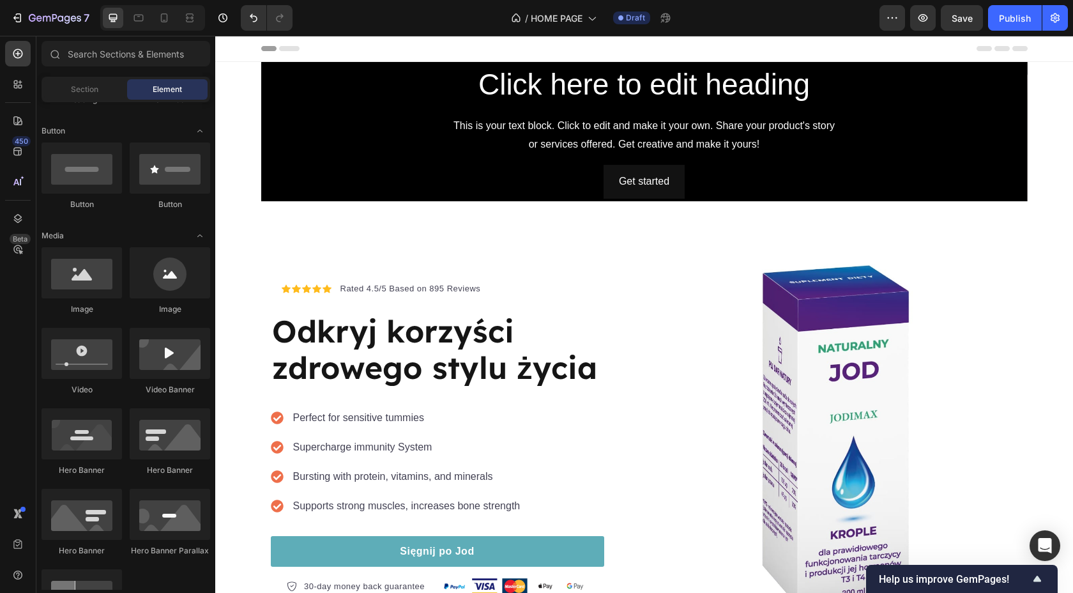
click at [369, 236] on div "Icon Icon Icon Icon Icon Icon List Hoz Rated 4.5/5 Based on 895 Reviews Text bl…" at bounding box center [644, 434] width 766 height 447
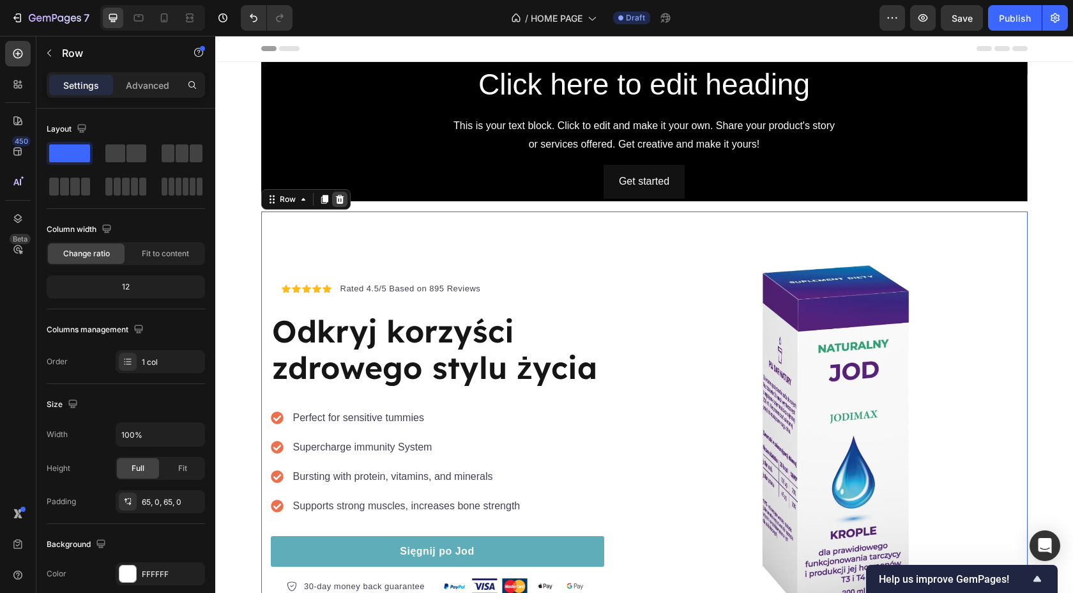
click at [339, 195] on icon at bounding box center [340, 199] width 10 height 10
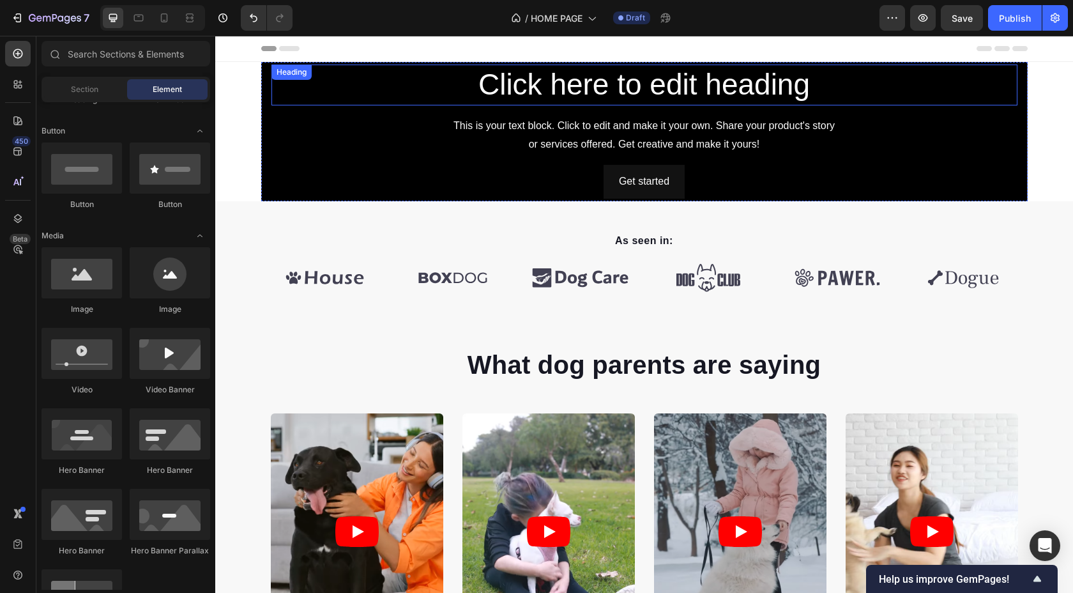
click at [280, 80] on div "Click here to edit heading Heading" at bounding box center [644, 84] width 746 height 41
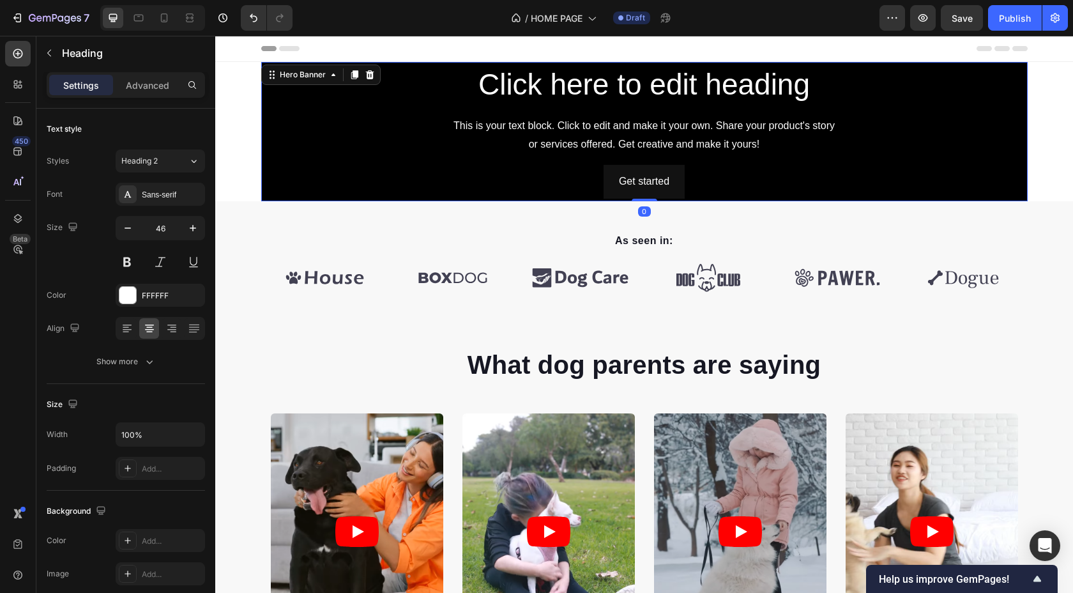
click at [267, 77] on div "Click here to edit heading Heading This is your text block. Click to edit and m…" at bounding box center [644, 131] width 766 height 139
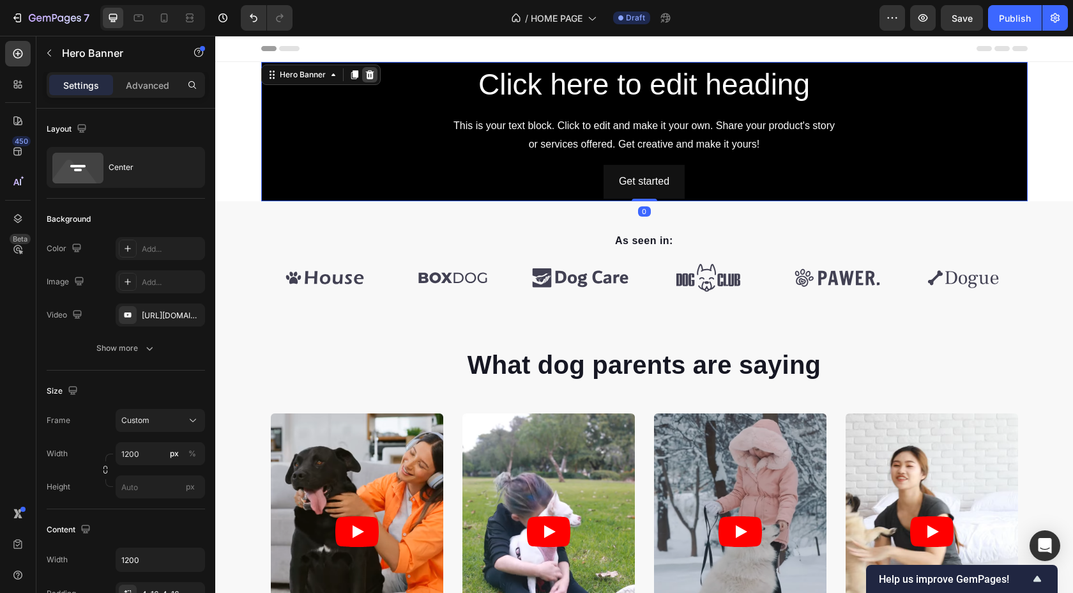
click at [368, 79] on icon at bounding box center [369, 74] width 8 height 9
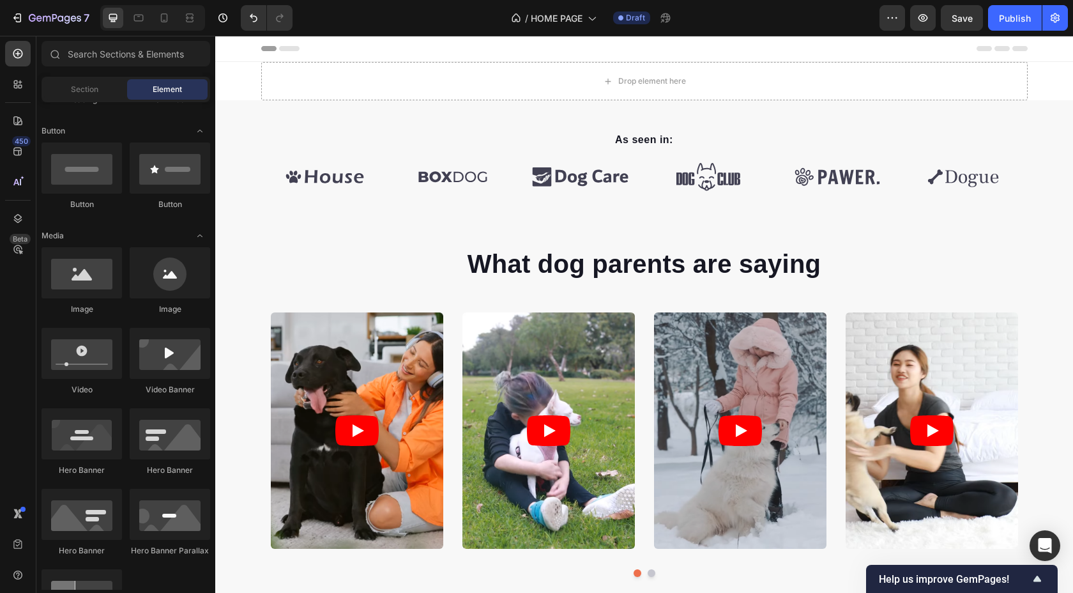
click at [254, 82] on section "Drop element here" at bounding box center [644, 81] width 787 height 38
click at [289, 81] on div "Drop element here" at bounding box center [644, 81] width 766 height 38
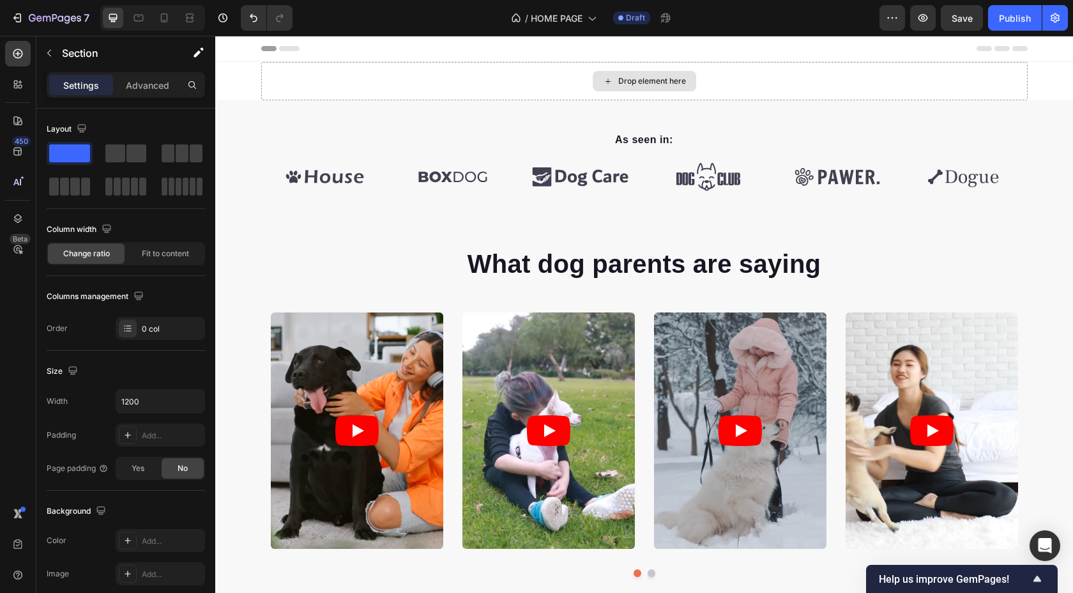
click at [837, 77] on div "Drop element here" at bounding box center [644, 81] width 766 height 38
click at [785, 91] on div "Drop element here" at bounding box center [644, 81] width 766 height 38
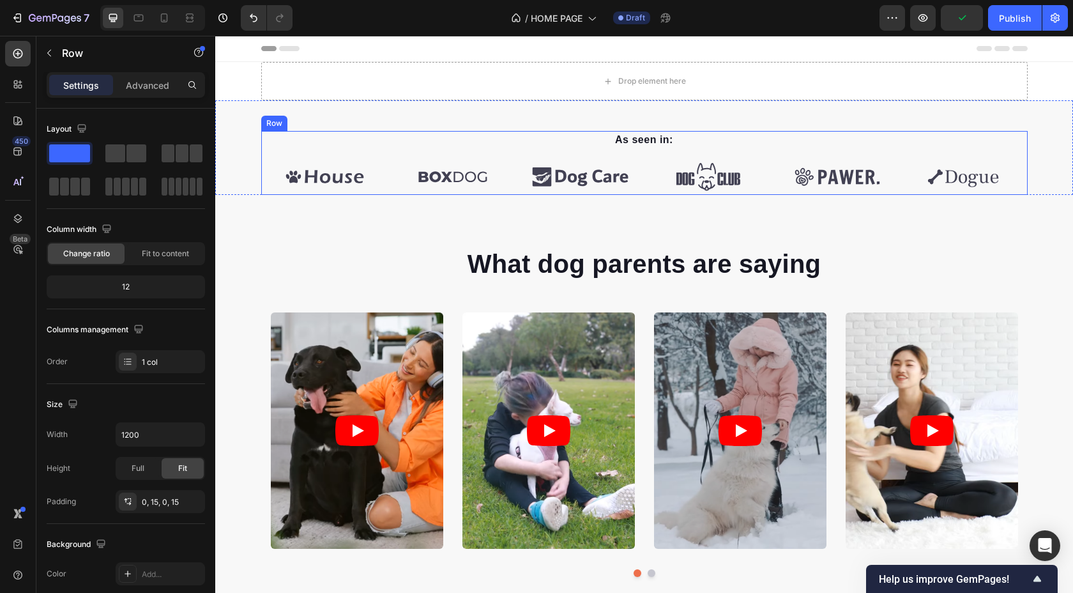
click at [268, 144] on div "As seen in: Text block Image Image Image Image Image Image Carousel Row" at bounding box center [644, 163] width 766 height 64
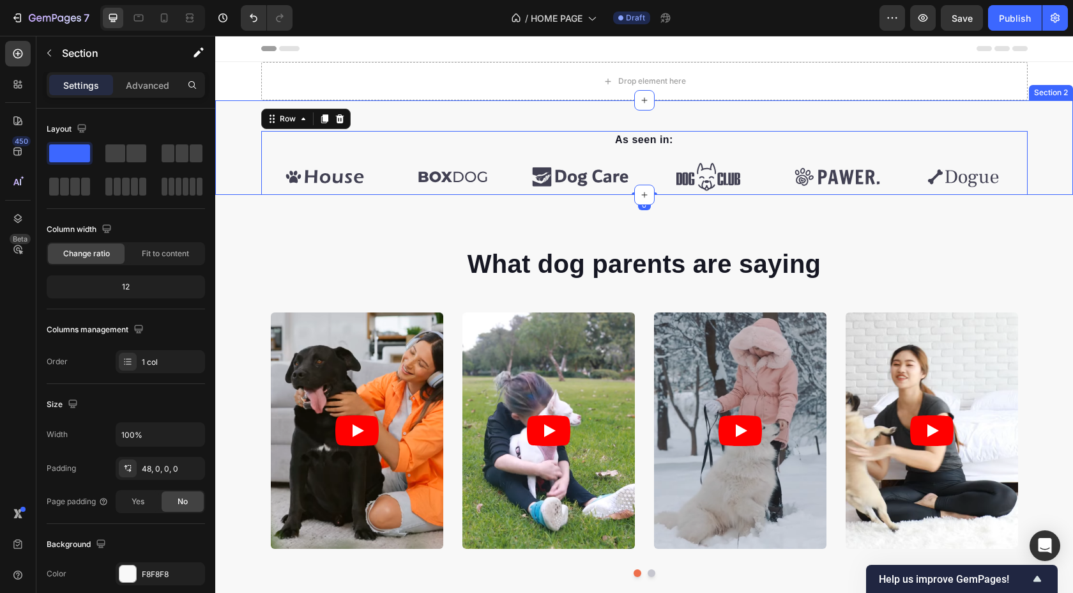
click at [244, 133] on div "As seen in: Text block Image Image Image Image Image Image Carousel Row 0" at bounding box center [644, 163] width 858 height 64
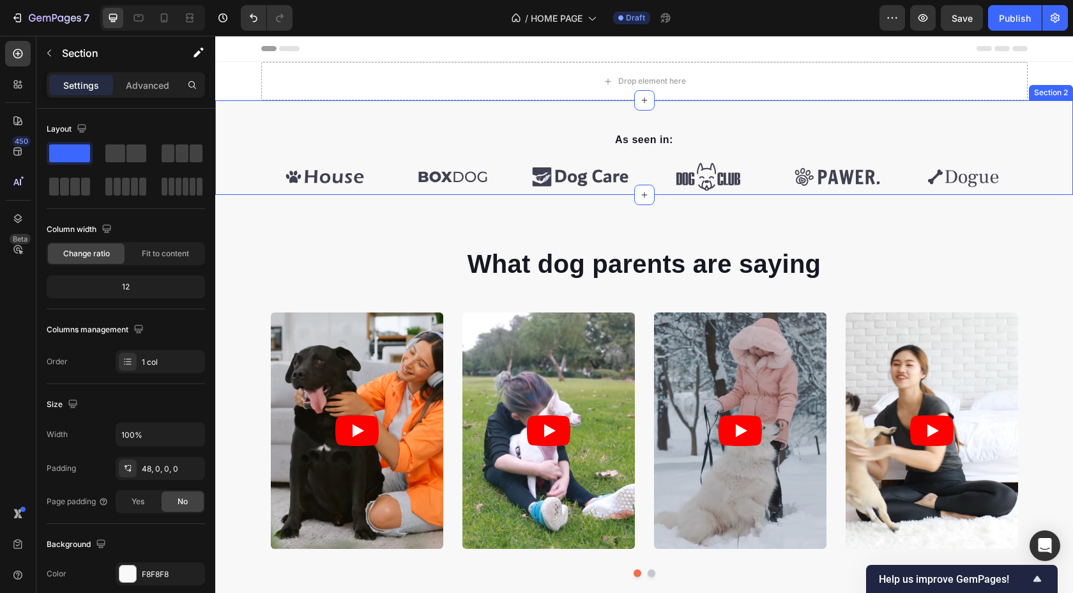
click at [246, 132] on div "As seen in: Text block Image Image Image Image Image Image Carousel Row" at bounding box center [644, 163] width 858 height 64
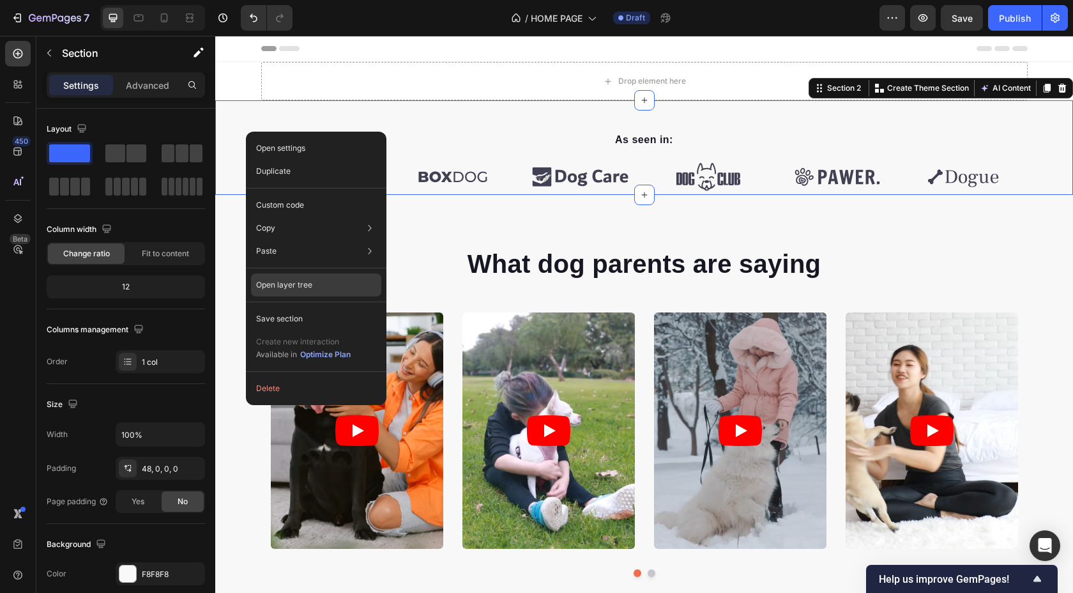
drag, startPoint x: 296, startPoint y: 284, endPoint x: 80, endPoint y: 248, distance: 218.8
click at [296, 284] on p "Open layer tree" at bounding box center [284, 284] width 56 height 11
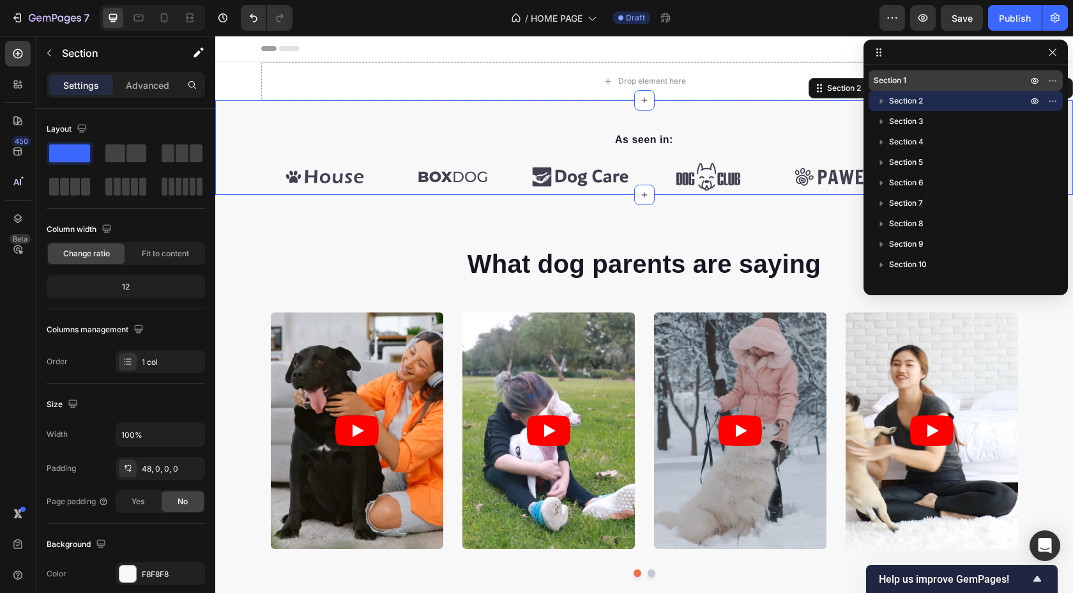
click at [931, 74] on p "Section 1" at bounding box center [944, 80] width 140 height 13
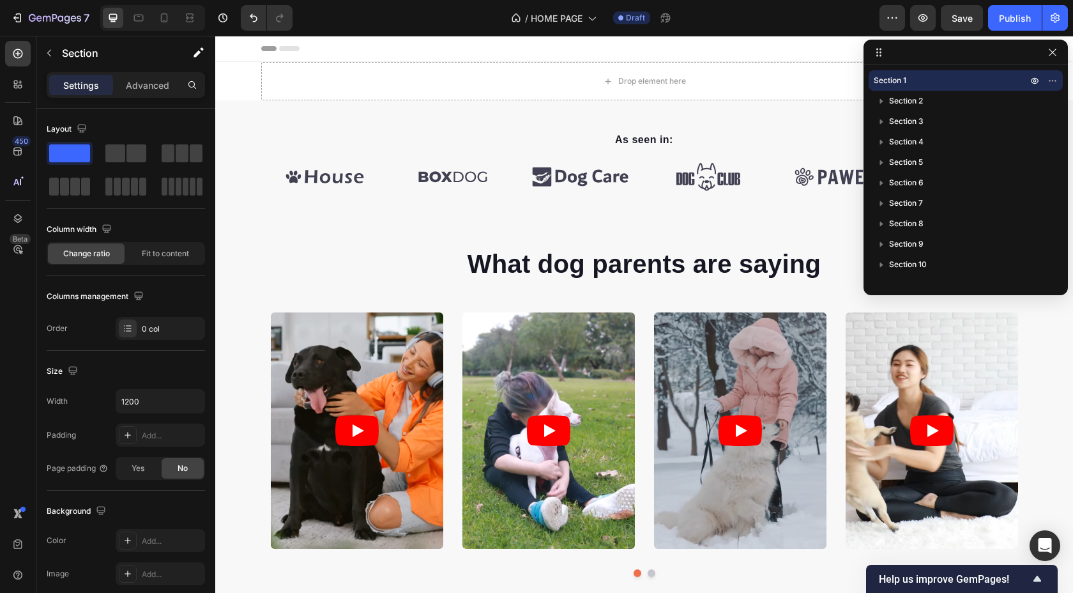
click at [1050, 72] on div at bounding box center [1043, 80] width 33 height 20
click at [1050, 73] on button "button" at bounding box center [1052, 80] width 15 height 15
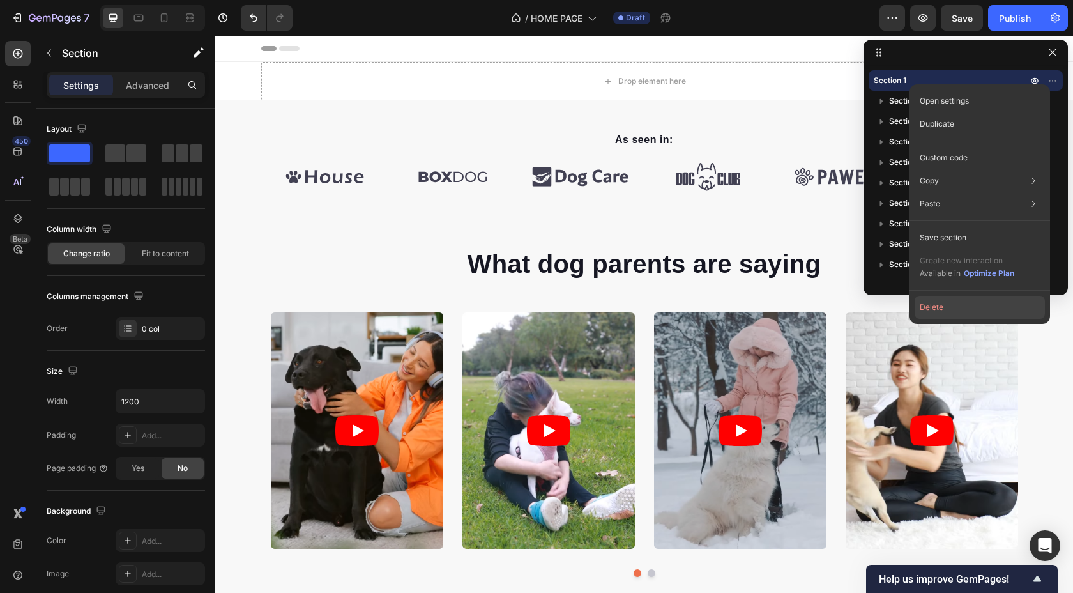
click at [961, 309] on button "Delete" at bounding box center [979, 307] width 130 height 23
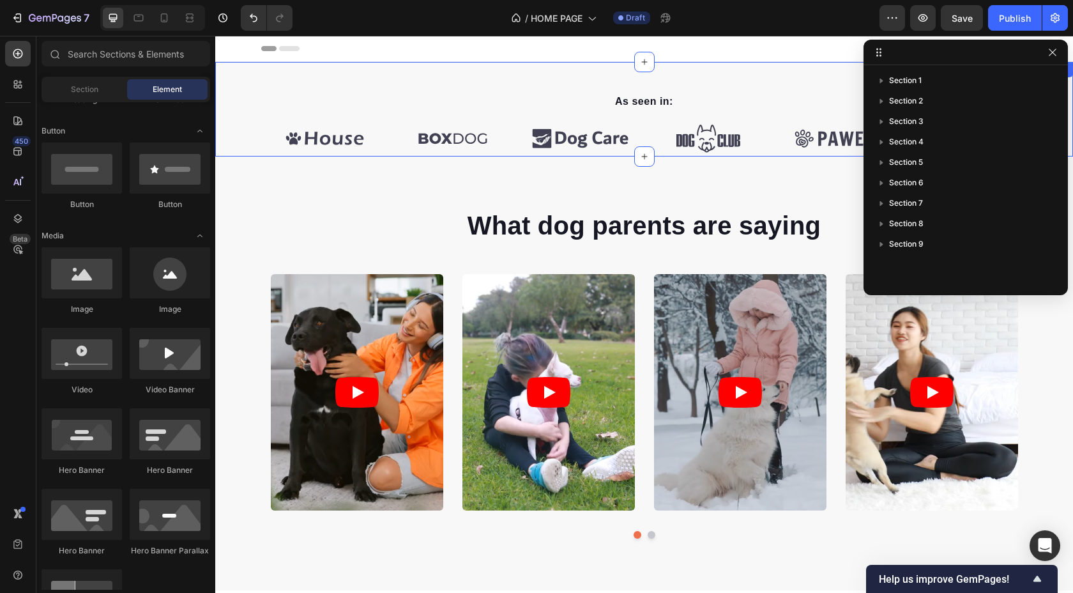
click at [379, 75] on div "As seen in: Text block Image Image Image Image Image Image Carousel Row Section…" at bounding box center [644, 109] width 858 height 95
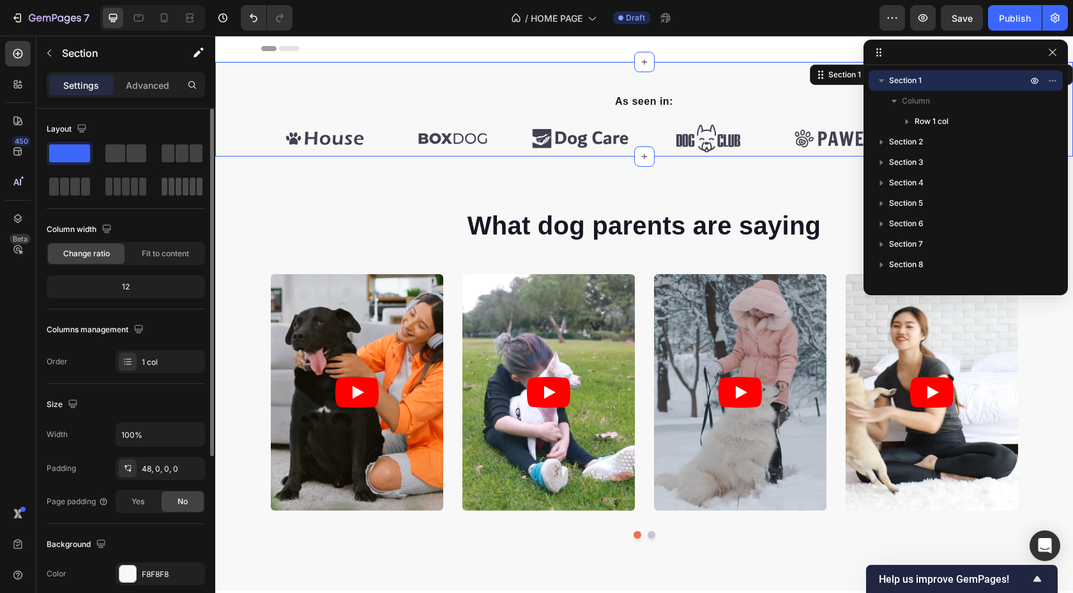
click at [185, 177] on div at bounding box center [182, 186] width 46 height 23
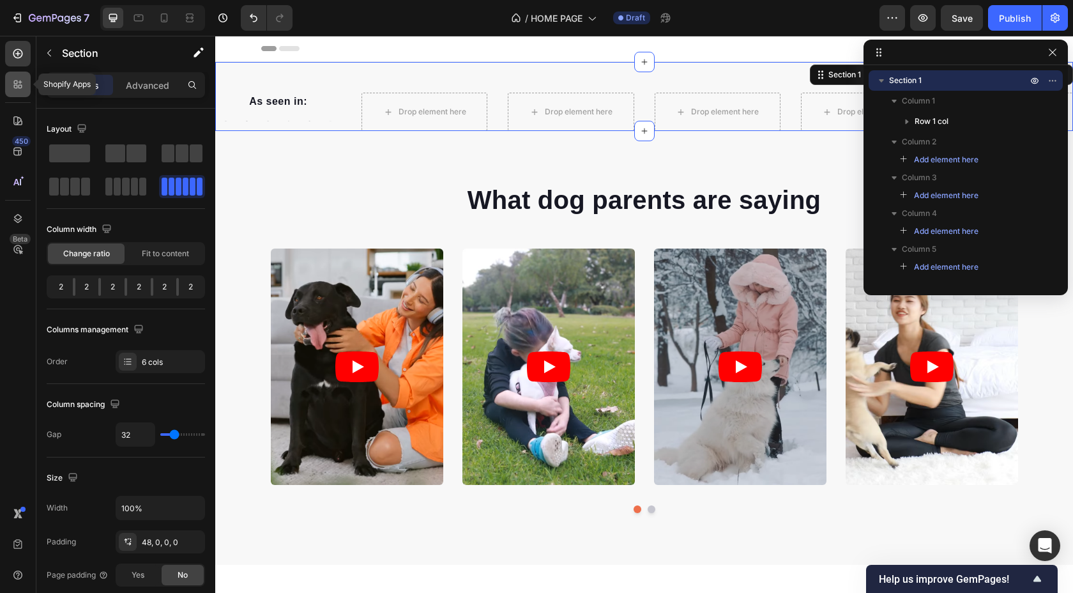
click at [19, 89] on icon at bounding box center [17, 84] width 13 height 13
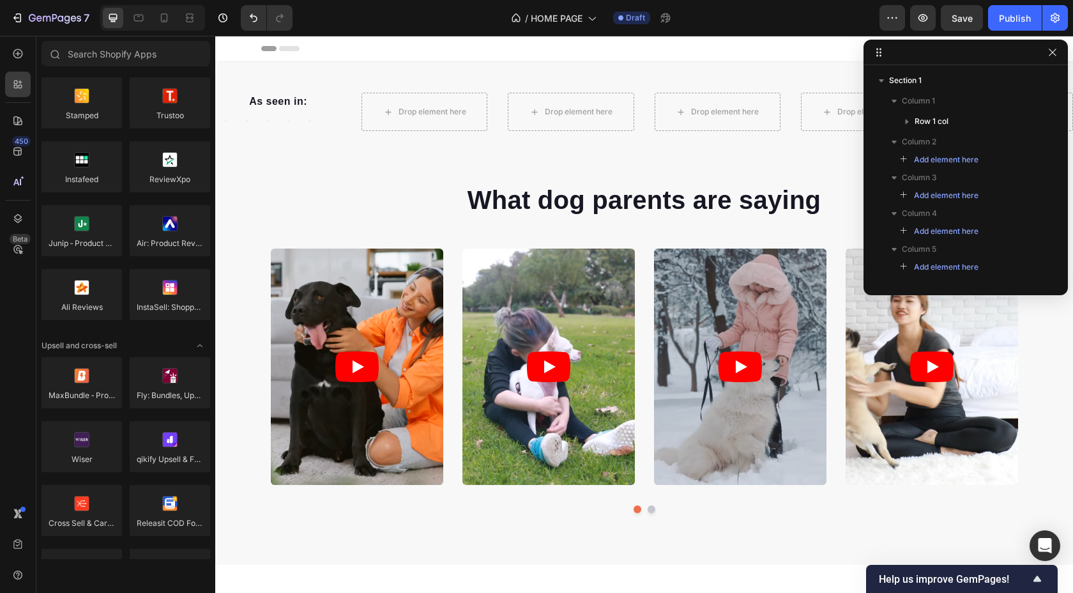
click at [13, 107] on div "450 Beta" at bounding box center [18, 271] width 26 height 460
click at [13, 114] on icon at bounding box center [17, 120] width 13 height 13
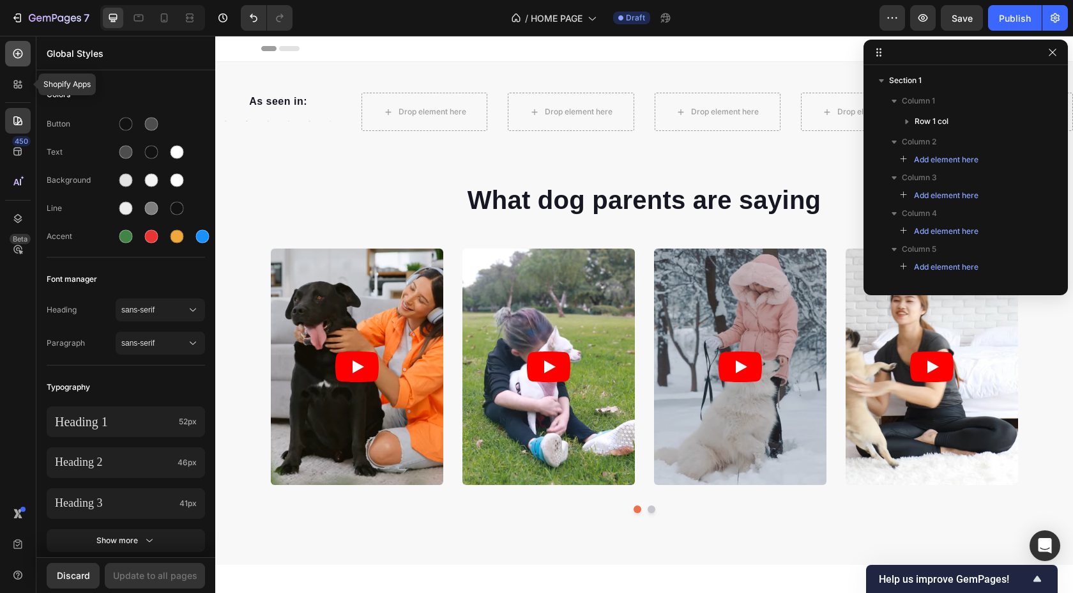
click at [15, 59] on icon at bounding box center [17, 53] width 13 height 13
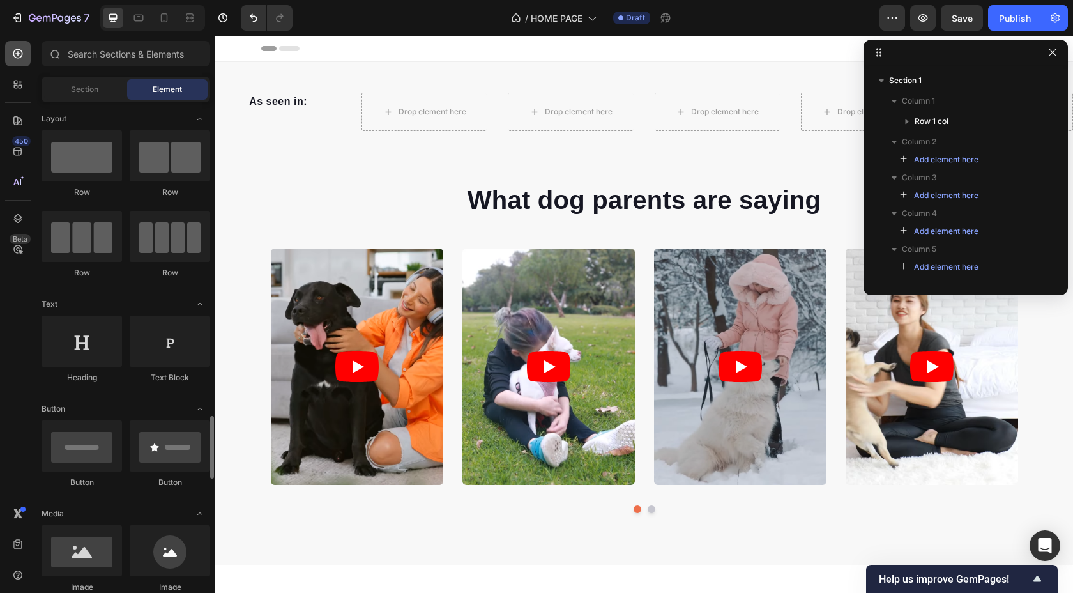
scroll to position [278, 0]
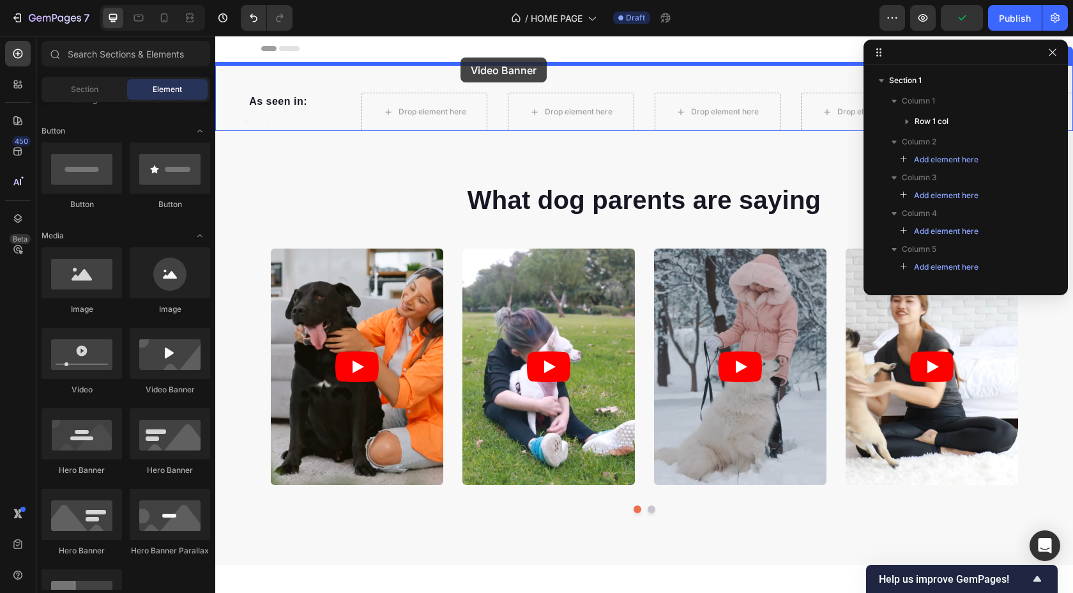
drag, startPoint x: 377, startPoint y: 407, endPoint x: 460, endPoint y: 60, distance: 357.3
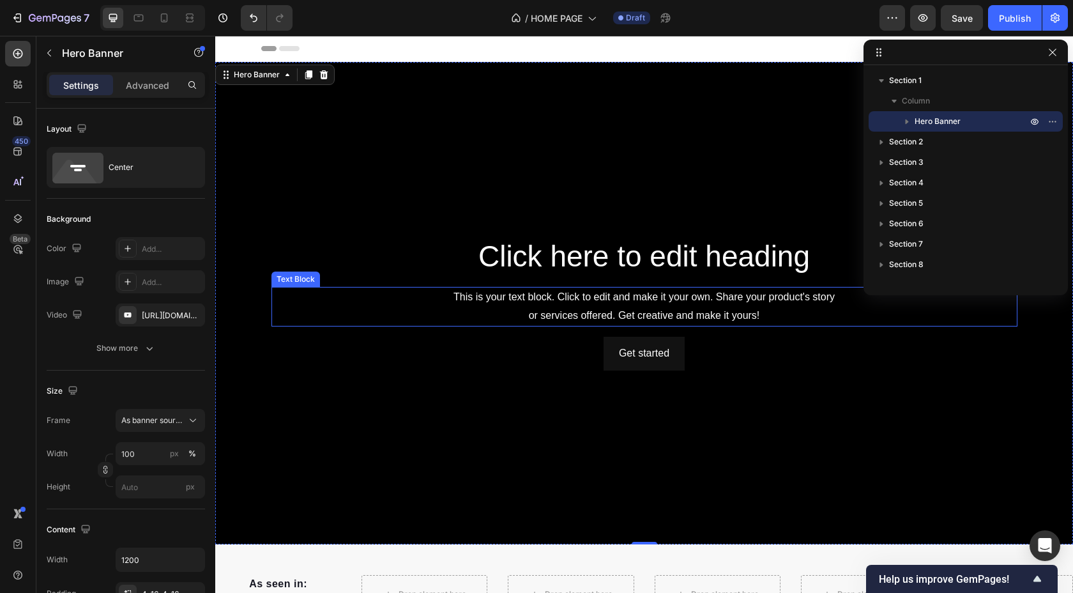
click at [386, 370] on div "Click here to edit heading Heading This is your text block. Click to edit and m…" at bounding box center [644, 303] width 766 height 139
click at [1057, 56] on icon "button" at bounding box center [1052, 52] width 10 height 10
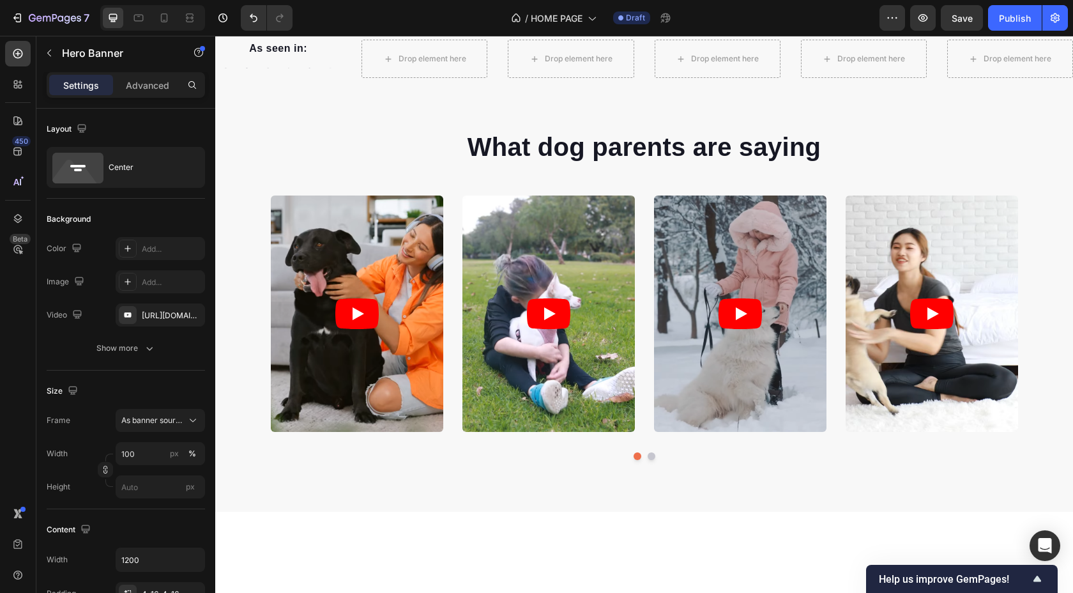
scroll to position [0, 0]
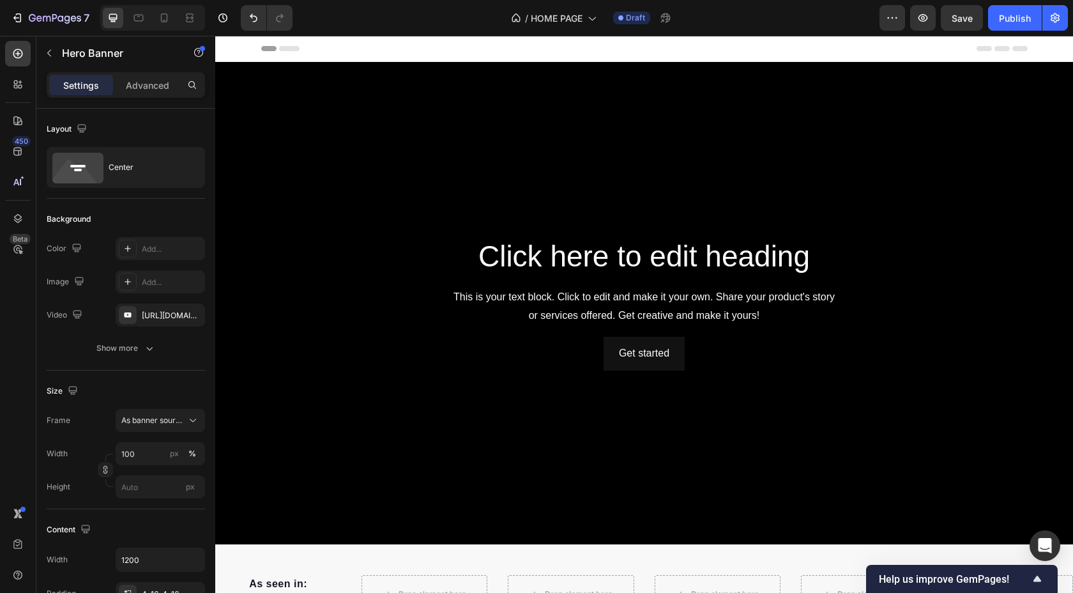
click at [506, 160] on div "Background Image" at bounding box center [644, 303] width 858 height 482
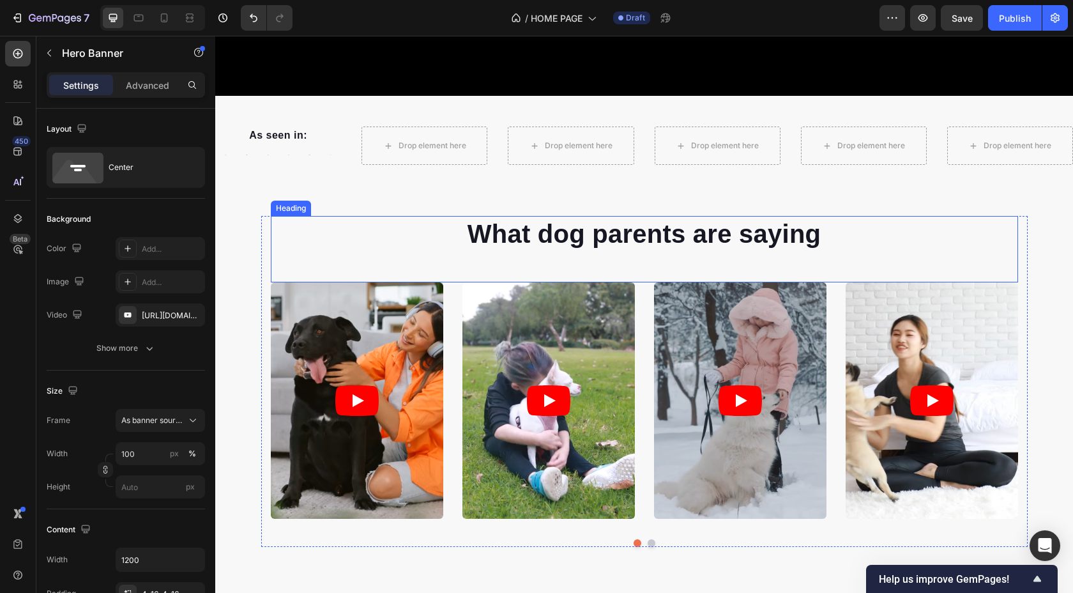
scroll to position [457, 0]
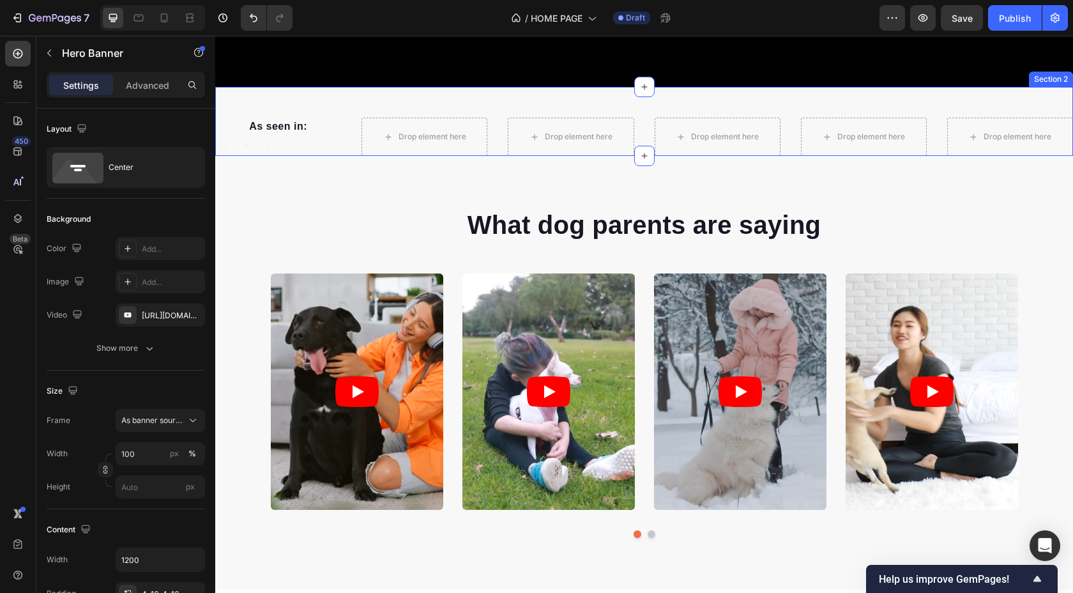
click at [278, 100] on div "As seen in: Text block Image Image Image Image Image Image Carousel Row Drop el…" at bounding box center [644, 121] width 858 height 69
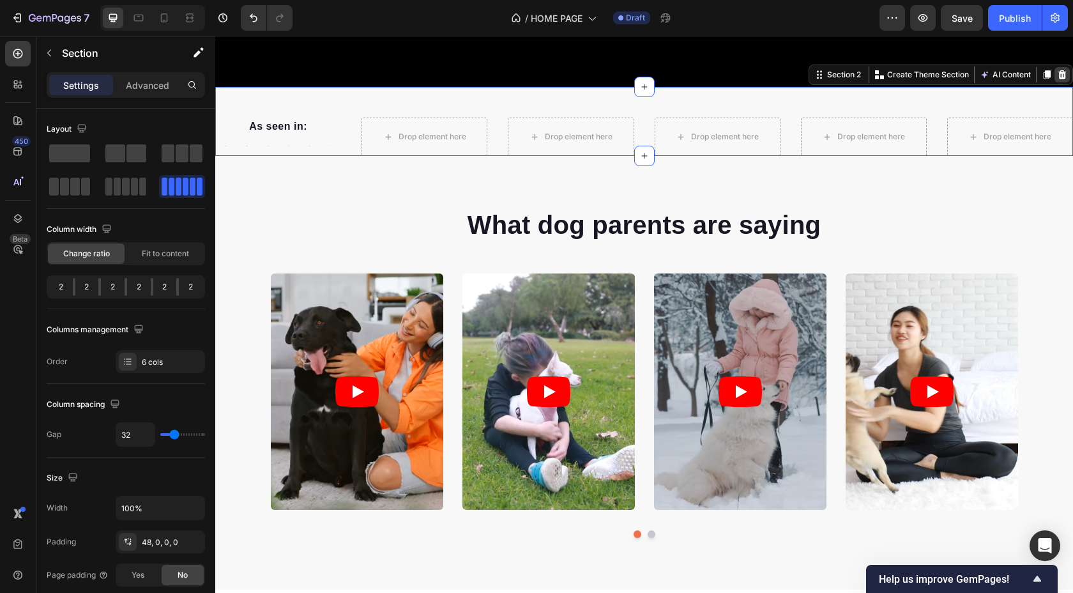
click at [1068, 75] on div at bounding box center [1061, 74] width 15 height 15
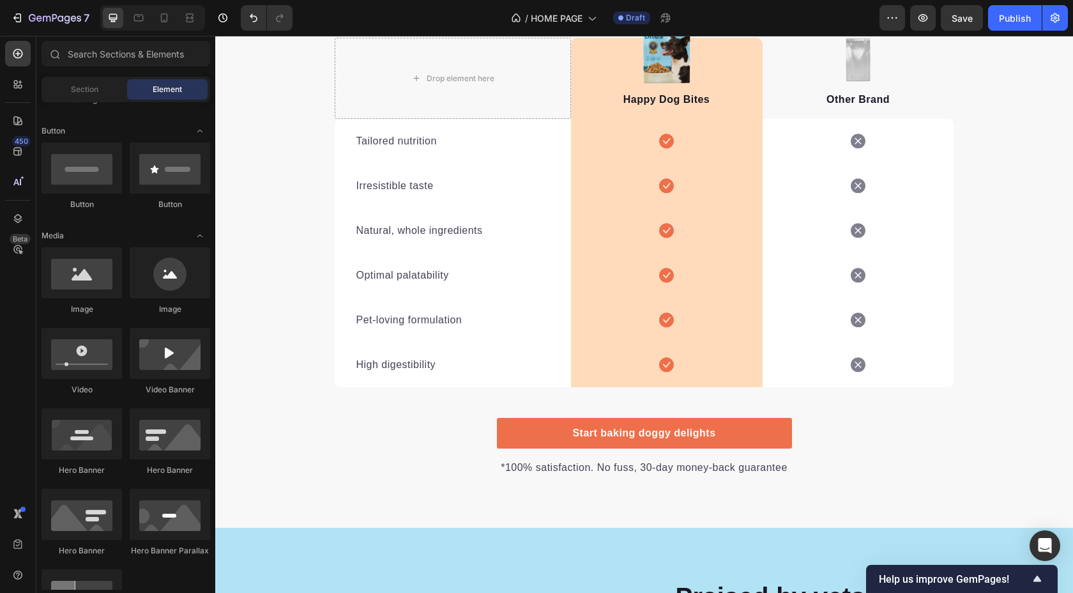
scroll to position [3116, 0]
